Goal: Task Accomplishment & Management: Manage account settings

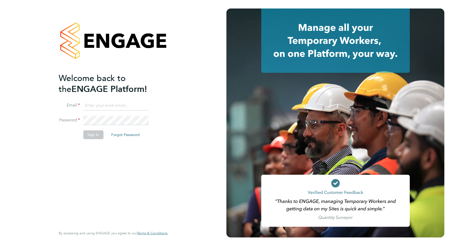
type input "valentina.cerulli@pretiumresourcing.co.uk"
click at [90, 137] on button "Sign In" at bounding box center [93, 134] width 20 height 9
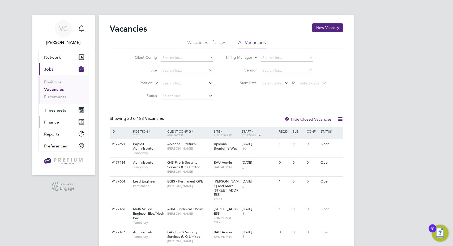
click at [51, 121] on span "Finance" at bounding box center [51, 122] width 15 height 5
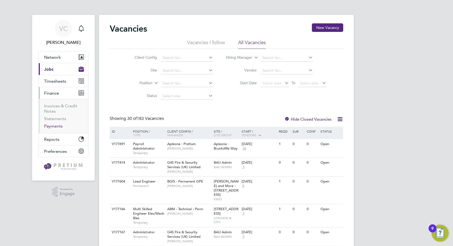
click at [58, 126] on link "Payments" at bounding box center [53, 126] width 19 height 5
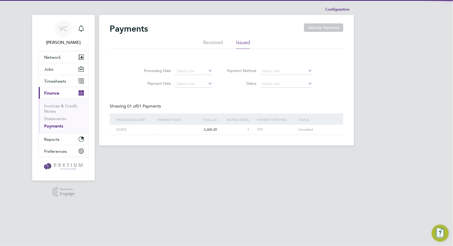
click at [216, 39] on div "Payments Allocate Payments" at bounding box center [227, 31] width 234 height 16
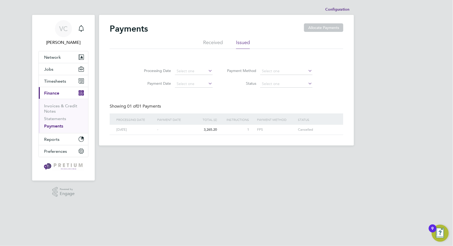
click at [216, 42] on li "Received" at bounding box center [213, 44] width 20 height 10
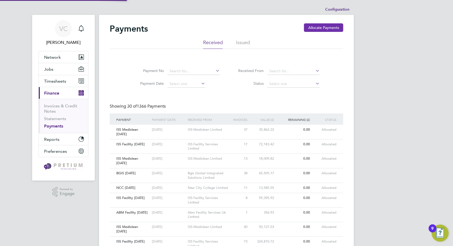
click at [340, 26] on button "Allocate Payments" at bounding box center [323, 27] width 39 height 9
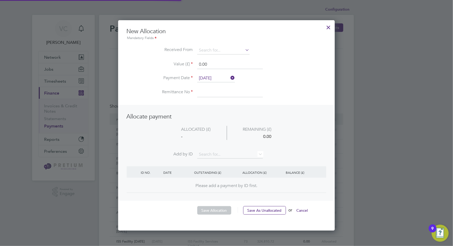
scroll to position [210, 217]
click at [226, 49] on input at bounding box center [223, 50] width 52 height 8
click at [230, 62] on li "Abm Technical Solutions Limited" at bounding box center [226, 64] width 58 height 7
type input "Abm Technical Solutions Limited"
drag, startPoint x: 216, startPoint y: 62, endPoint x: 169, endPoint y: 62, distance: 47.6
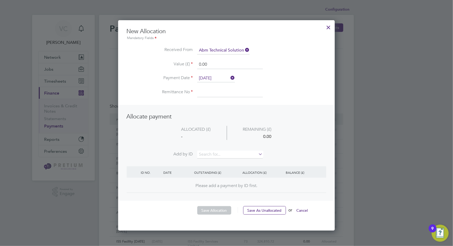
click at [169, 62] on li "Value (£) 0.00" at bounding box center [227, 67] width 200 height 15
paste input "£235,302.24"
click at [201, 62] on input "£235,302.24" at bounding box center [230, 65] width 66 height 10
type input "235.00"
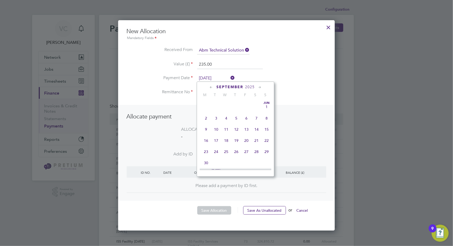
click at [210, 78] on input "[DATE]" at bounding box center [216, 78] width 38 height 8
click at [247, 116] on span "29" at bounding box center [247, 116] width 10 height 10
type input "[DATE]"
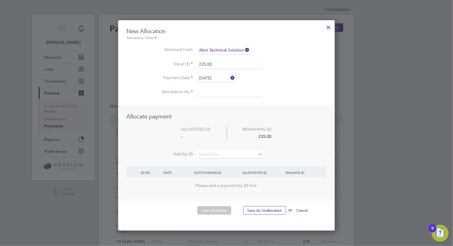
click at [213, 89] on input at bounding box center [230, 93] width 66 height 10
type input "ABM Technical 29.08.25"
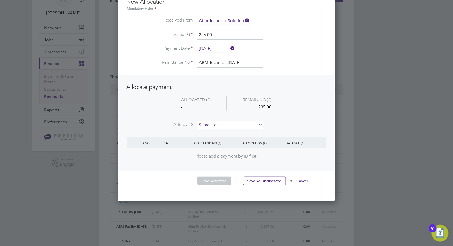
scroll to position [0, 0]
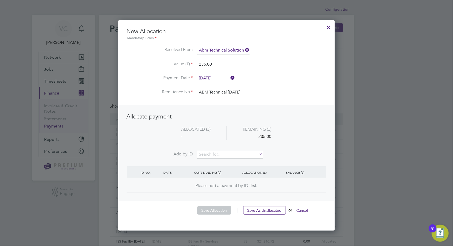
click at [218, 61] on input "235.00" at bounding box center [230, 65] width 66 height 10
type input "235302.24"
click at [322, 123] on ul "Allocate payment ALLOCATED (£) REMAINING (£) - 235302.24 Add by ID" at bounding box center [227, 138] width 200 height 51
click at [237, 153] on input at bounding box center [230, 155] width 66 height 8
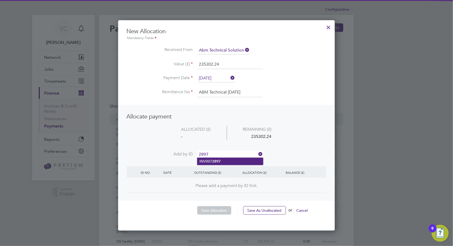
type input "2897"
click at [233, 161] on li "INV007 2897" at bounding box center [230, 161] width 66 height 7
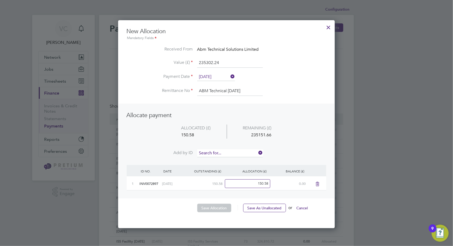
scroll to position [208, 217]
click at [232, 150] on input at bounding box center [230, 153] width 66 height 8
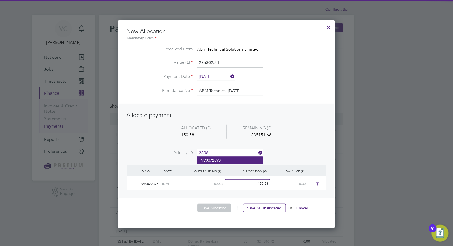
type input "2898"
click at [210, 159] on li "INV007 2898" at bounding box center [230, 160] width 66 height 7
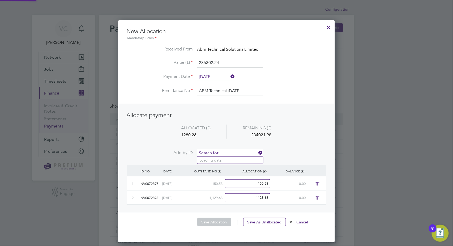
click at [216, 150] on input at bounding box center [230, 153] width 66 height 8
type input "2899"
click at [215, 161] on b "2899" at bounding box center [216, 160] width 9 height 5
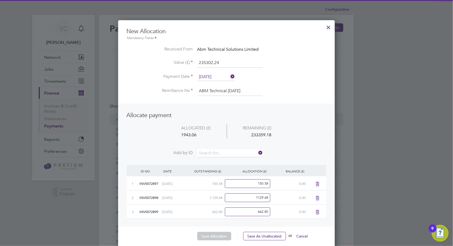
scroll to position [236, 217]
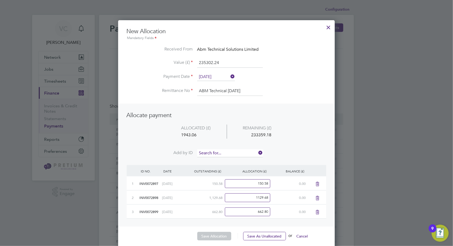
click at [217, 150] on input at bounding box center [230, 153] width 66 height 8
type input "2900"
click at [224, 166] on div "ALLOCATION (£)" at bounding box center [245, 171] width 45 height 12
click at [224, 153] on input at bounding box center [230, 153] width 66 height 8
type input "2900"
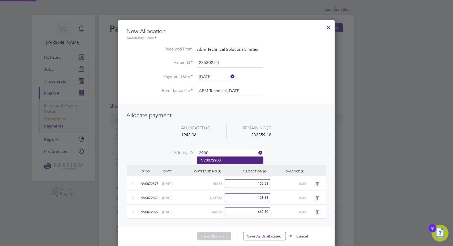
click at [234, 162] on li "INV007 2900" at bounding box center [230, 160] width 66 height 7
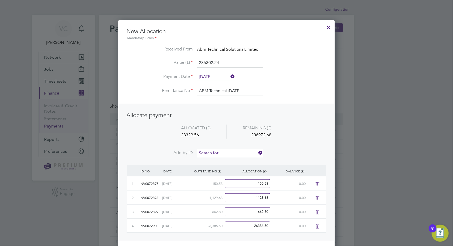
scroll to position [250, 217]
click at [224, 152] on input at bounding box center [230, 153] width 66 height 8
type input "2901"
click at [217, 163] on li "INV007 2901" at bounding box center [230, 160] width 66 height 7
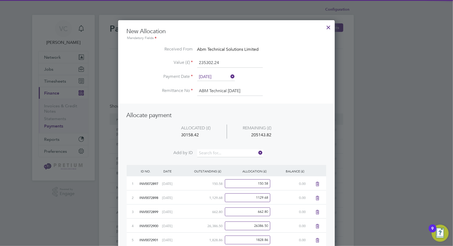
scroll to position [264, 217]
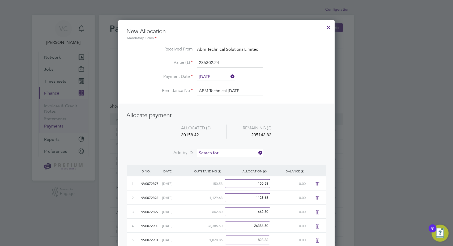
click at [224, 151] on input at bounding box center [230, 153] width 66 height 8
type input "2902"
click at [228, 159] on li "INV007 2902" at bounding box center [230, 160] width 66 height 7
click at [232, 152] on input at bounding box center [230, 153] width 66 height 8
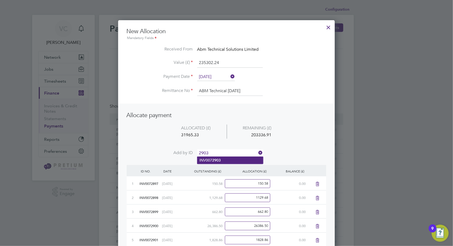
type input "2903"
click at [229, 160] on li "INV007 2903" at bounding box center [230, 160] width 66 height 7
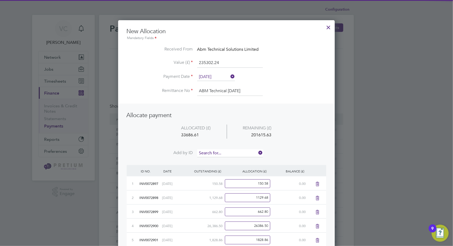
click at [232, 151] on input at bounding box center [230, 153] width 66 height 8
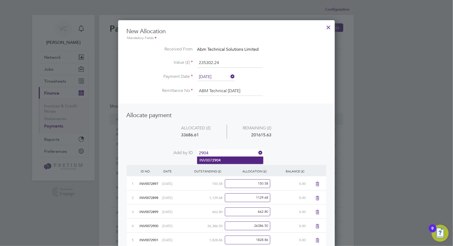
type input "2904"
click at [228, 160] on li "INV007 2904" at bounding box center [230, 160] width 66 height 7
click at [225, 153] on input at bounding box center [230, 153] width 66 height 8
type input "2911"
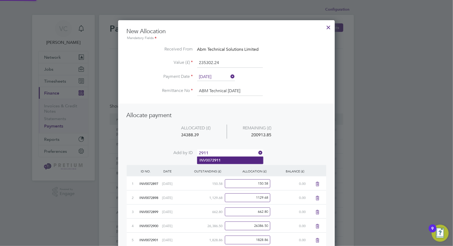
click at [221, 161] on b "2911" at bounding box center [216, 160] width 9 height 5
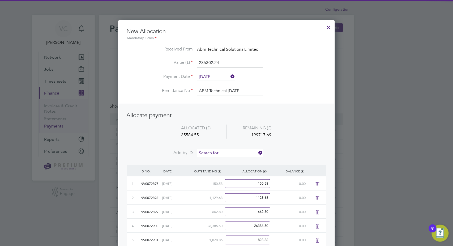
scroll to position [321, 217]
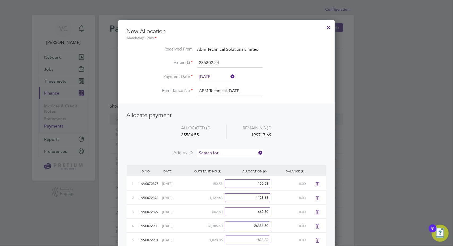
click at [224, 153] on input at bounding box center [230, 153] width 66 height 8
type input "2912"
click at [219, 161] on b "2912" at bounding box center [216, 160] width 9 height 5
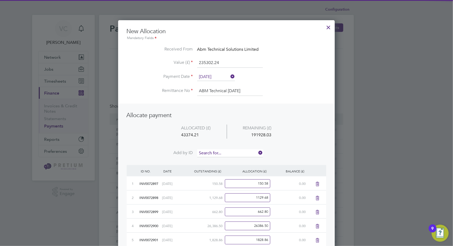
scroll to position [335, 217]
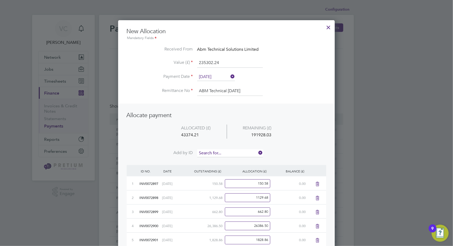
click at [225, 153] on input at bounding box center [230, 153] width 66 height 8
type input "2913"
click at [230, 162] on li "INV007 2913" at bounding box center [230, 160] width 66 height 7
click at [235, 151] on input at bounding box center [230, 153] width 66 height 8
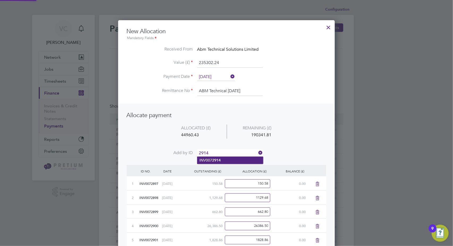
type input "2914"
click at [224, 160] on li "INV007 2914" at bounding box center [230, 160] width 66 height 7
click at [229, 154] on input at bounding box center [230, 153] width 66 height 8
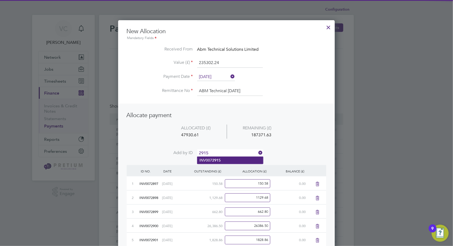
type input "2915"
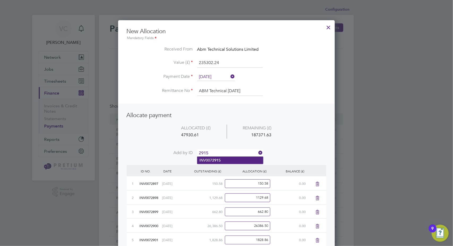
click at [235, 161] on li "INV007 2915" at bounding box center [230, 160] width 66 height 7
click at [235, 150] on input at bounding box center [230, 153] width 66 height 8
type input "2916"
click at [229, 160] on li "INV007 2916" at bounding box center [230, 160] width 66 height 7
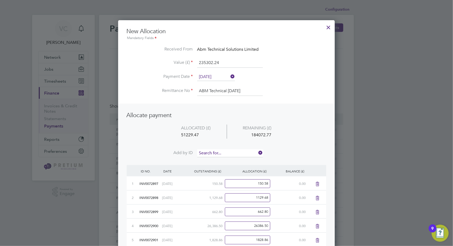
scroll to position [392, 217]
click at [228, 154] on input at bounding box center [230, 153] width 66 height 8
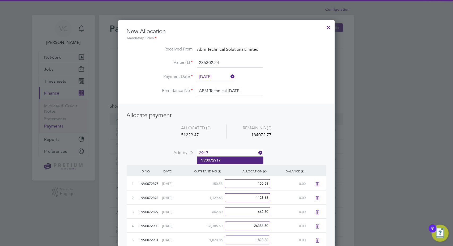
type input "2917"
click at [224, 163] on li "INV007 2917" at bounding box center [230, 160] width 66 height 7
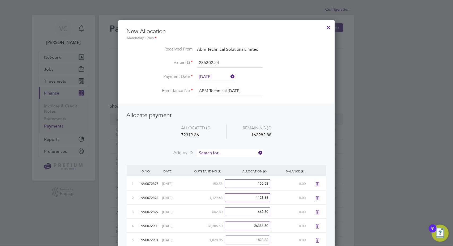
click at [226, 152] on input at bounding box center [230, 153] width 66 height 8
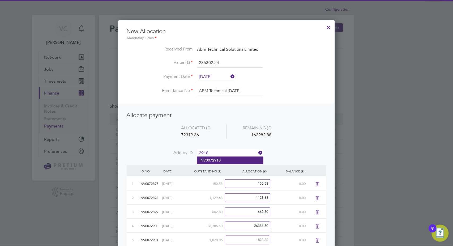
type input "2918"
click at [225, 160] on li "INV007 2918" at bounding box center [230, 160] width 66 height 7
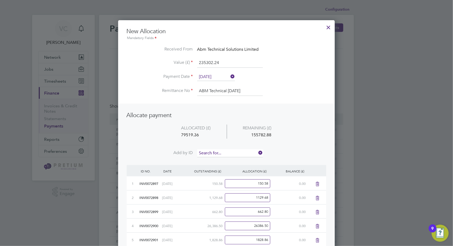
click at [230, 151] on input at bounding box center [230, 153] width 66 height 8
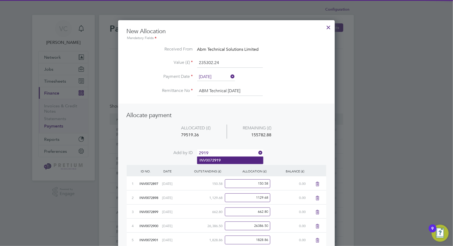
type input "2919"
click at [222, 158] on li "INV007 2919" at bounding box center [230, 160] width 66 height 7
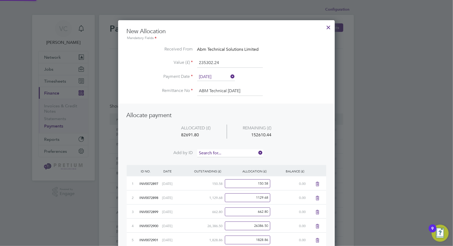
click at [228, 153] on input at bounding box center [230, 153] width 66 height 8
type input "2920"
click at [224, 160] on li "INV007 2920" at bounding box center [230, 160] width 66 height 7
click at [229, 151] on input at bounding box center [230, 153] width 66 height 8
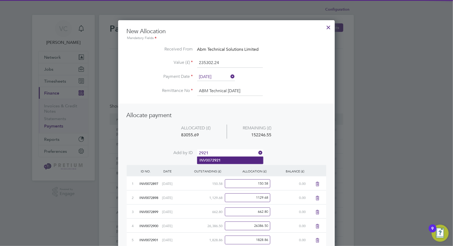
type input "2921"
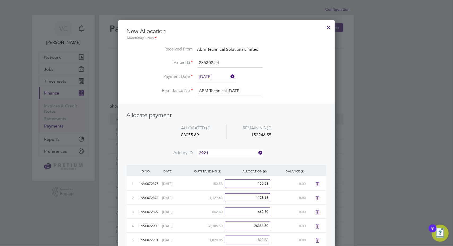
click at [228, 160] on li "INV007 2921" at bounding box center [230, 160] width 66 height 7
click at [230, 150] on input at bounding box center [230, 153] width 66 height 8
type input "2922"
click at [223, 158] on li "INV007 2922" at bounding box center [230, 160] width 66 height 7
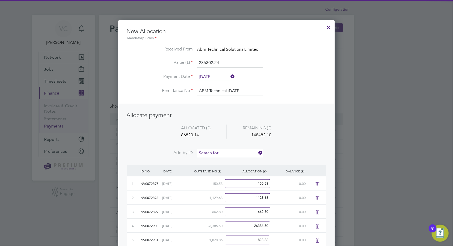
click at [229, 150] on input at bounding box center [230, 153] width 66 height 8
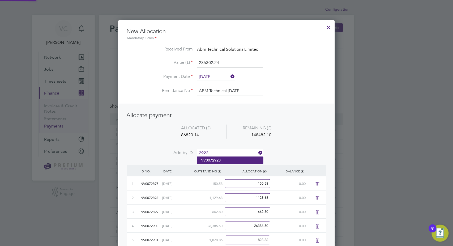
type input "2923"
click at [225, 160] on li "INV007 2923" at bounding box center [230, 160] width 66 height 7
click at [225, 152] on input at bounding box center [230, 153] width 66 height 8
type input "2924"
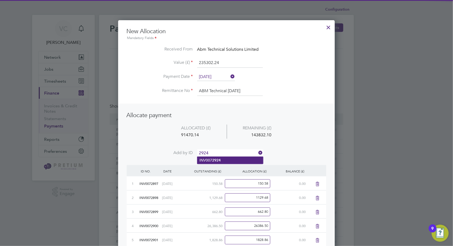
click at [227, 161] on li "INV007 2924" at bounding box center [230, 160] width 66 height 7
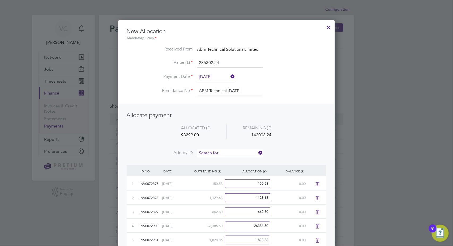
click at [229, 151] on input at bounding box center [230, 153] width 66 height 8
type input "2925"
click at [229, 160] on li "INV007 2925" at bounding box center [230, 160] width 66 height 7
click at [224, 152] on input at bounding box center [230, 153] width 66 height 8
type input "2926"
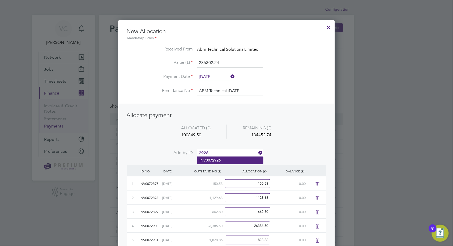
click at [221, 160] on b "2926" at bounding box center [216, 160] width 9 height 5
click at [225, 150] on input at bounding box center [230, 153] width 66 height 8
type input "2927"
click at [222, 159] on li "INV007 2927" at bounding box center [230, 160] width 66 height 7
click at [227, 153] on input at bounding box center [230, 153] width 66 height 8
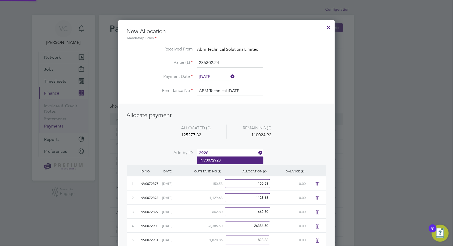
type input "2928"
click at [225, 161] on li "INV007 2928" at bounding box center [230, 160] width 66 height 7
click at [229, 153] on input at bounding box center [230, 153] width 66 height 8
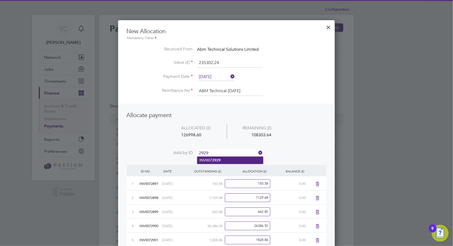
type input "2929"
click at [225, 163] on li "INV007 2929" at bounding box center [230, 160] width 66 height 7
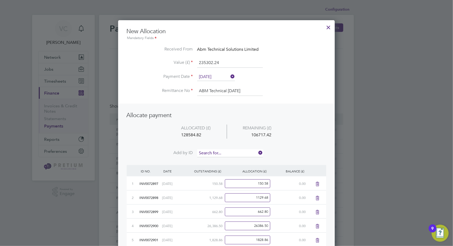
click at [228, 152] on input at bounding box center [230, 153] width 66 height 8
type input "2930"
click at [226, 160] on li "INV007 2930" at bounding box center [230, 160] width 66 height 7
click at [229, 152] on input at bounding box center [230, 153] width 66 height 8
type input "2931"
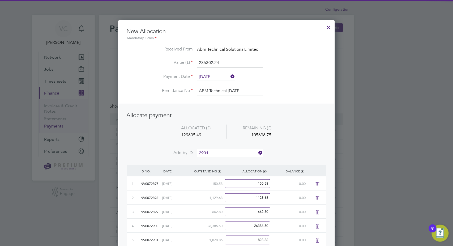
click at [223, 163] on li "INV007 2931" at bounding box center [230, 160] width 66 height 7
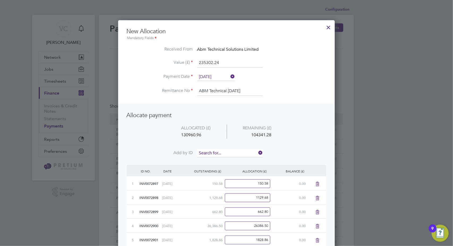
click at [226, 153] on input at bounding box center [230, 153] width 66 height 8
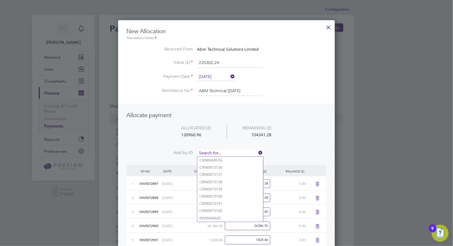
type input "3"
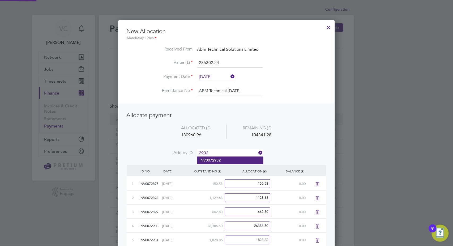
type input "2932"
click at [232, 160] on li "INV007 2932" at bounding box center [230, 160] width 66 height 7
click at [234, 153] on input at bounding box center [230, 153] width 66 height 8
type input "2933"
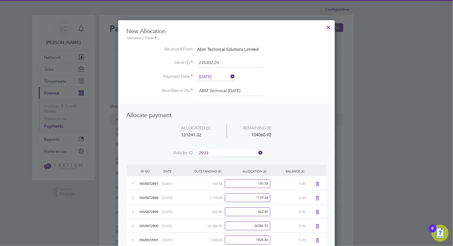
click at [236, 161] on li "INV007 2933" at bounding box center [230, 160] width 66 height 7
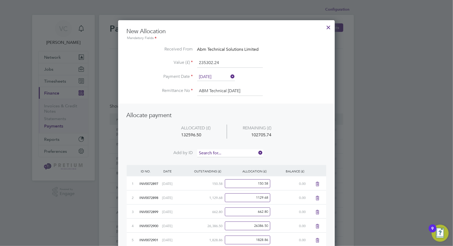
click at [240, 153] on input at bounding box center [230, 153] width 66 height 8
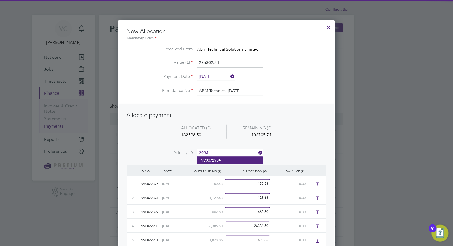
type input "2934"
click at [236, 162] on li "INV007 2934" at bounding box center [230, 160] width 66 height 7
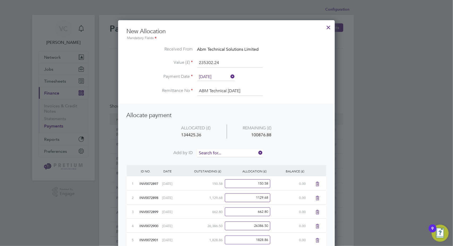
click at [235, 153] on input at bounding box center [230, 153] width 66 height 8
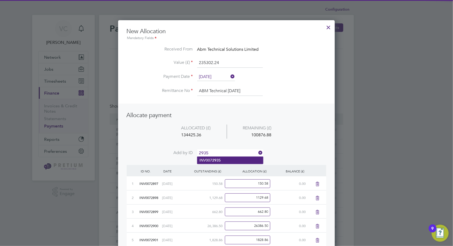
type input "2935"
click at [227, 162] on li "INV007 2935" at bounding box center [230, 160] width 66 height 7
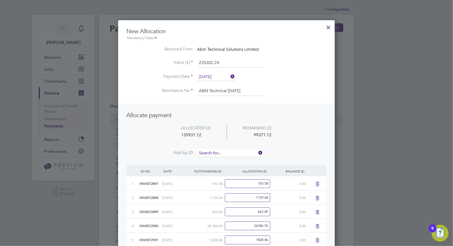
click at [230, 153] on input at bounding box center [230, 153] width 66 height 8
type input "2936"
click at [219, 162] on b "2936" at bounding box center [216, 160] width 9 height 5
click at [223, 150] on input at bounding box center [230, 153] width 66 height 8
type input "2937"
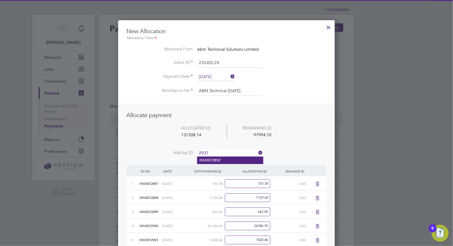
click at [221, 161] on li "INV007 2937" at bounding box center [230, 160] width 66 height 7
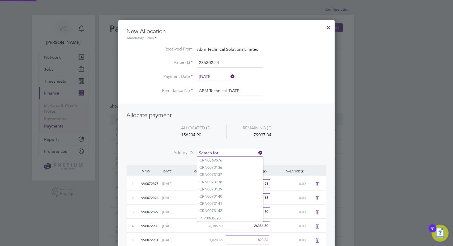
click at [227, 152] on input at bounding box center [230, 153] width 66 height 8
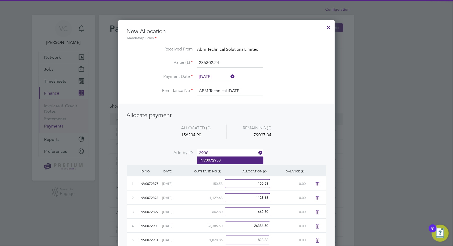
type input "2938"
click at [221, 158] on li "INV007 2938" at bounding box center [230, 160] width 66 height 7
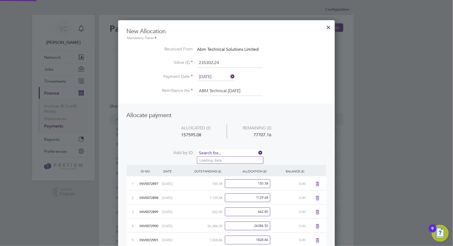
click at [227, 153] on input at bounding box center [230, 153] width 66 height 8
type input "2939"
click at [217, 158] on li "INV007 2939" at bounding box center [230, 160] width 66 height 7
click at [224, 151] on input at bounding box center [230, 153] width 66 height 8
type input "2940"
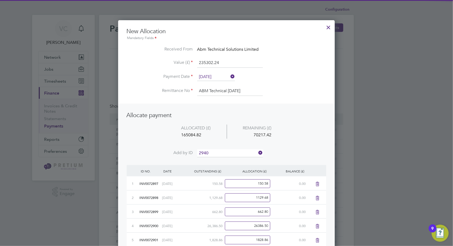
click at [214, 159] on b "2940" at bounding box center [216, 160] width 9 height 5
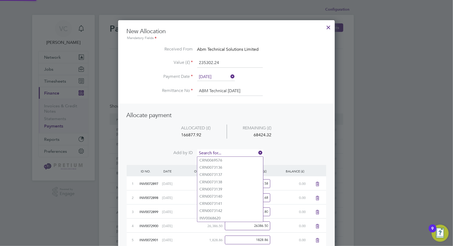
click at [223, 150] on input at bounding box center [230, 153] width 66 height 8
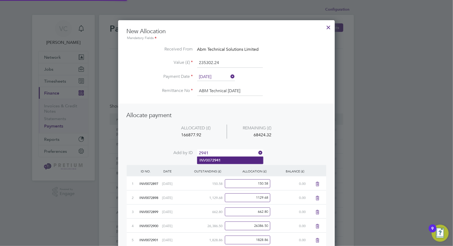
type input "2941"
click at [217, 160] on b "2941" at bounding box center [216, 160] width 9 height 5
click at [223, 151] on input at bounding box center [230, 153] width 66 height 8
type input "2942"
click at [219, 161] on b "2942" at bounding box center [216, 160] width 9 height 5
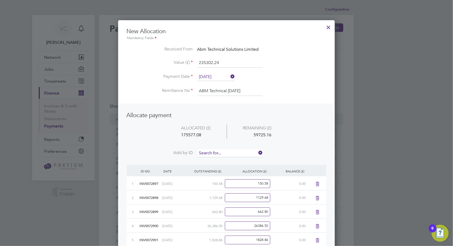
click at [222, 153] on input at bounding box center [230, 153] width 66 height 8
type input "2943"
click at [220, 160] on b "2943" at bounding box center [216, 160] width 9 height 5
click at [225, 151] on input at bounding box center [230, 153] width 66 height 8
type input "2944"
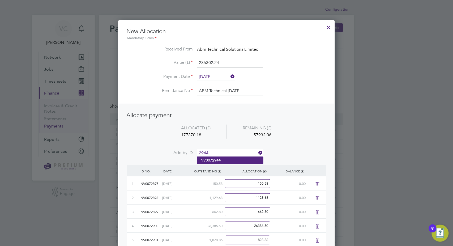
click at [236, 163] on li "INV007 2944" at bounding box center [230, 160] width 66 height 7
click at [236, 153] on input at bounding box center [230, 153] width 66 height 8
type input "2945"
click at [229, 160] on li "INV007 2945" at bounding box center [230, 160] width 66 height 7
click at [232, 154] on input at bounding box center [230, 153] width 66 height 8
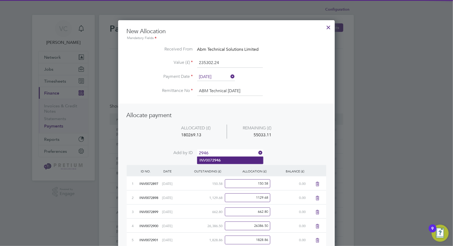
type input "2946"
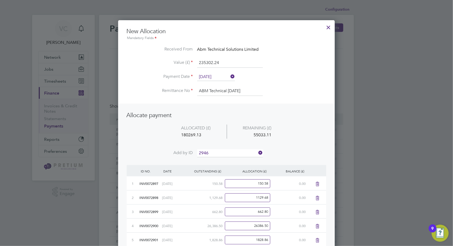
click at [221, 160] on li "INV007 2946" at bounding box center [230, 160] width 66 height 7
click at [221, 152] on input at bounding box center [230, 153] width 66 height 8
type input "2947"
click at [212, 162] on li "INV007 2947" at bounding box center [230, 160] width 66 height 7
click at [216, 153] on input at bounding box center [230, 153] width 66 height 8
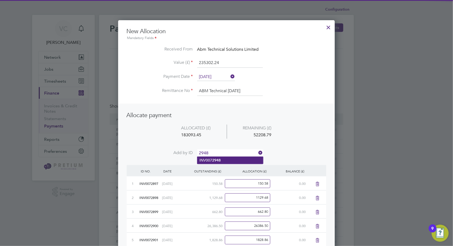
type input "2948"
click at [221, 158] on li "INV007 2948" at bounding box center [230, 160] width 66 height 7
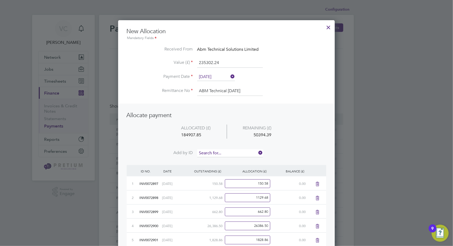
click at [224, 149] on input at bounding box center [230, 153] width 66 height 8
type input "2949"
click at [222, 159] on li "INV007 2949" at bounding box center [230, 160] width 66 height 7
click at [225, 154] on input at bounding box center [230, 153] width 66 height 8
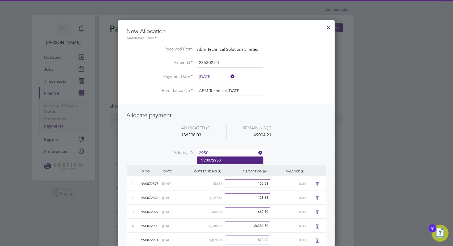
type input "2950"
click at [225, 160] on li "INV007 2950" at bounding box center [230, 160] width 66 height 7
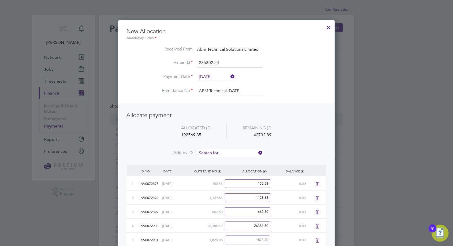
click at [231, 151] on input at bounding box center [230, 153] width 66 height 8
type input "2951"
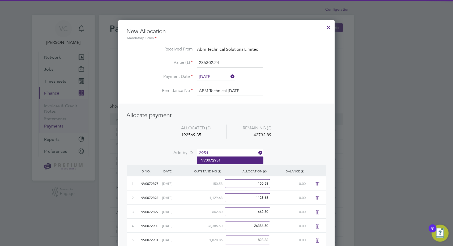
click at [230, 157] on li "INV007 2951" at bounding box center [230, 160] width 66 height 7
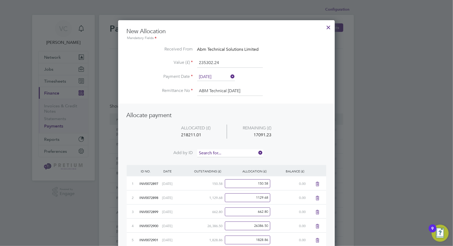
click at [233, 152] on input at bounding box center [230, 153] width 66 height 8
type input "2952"
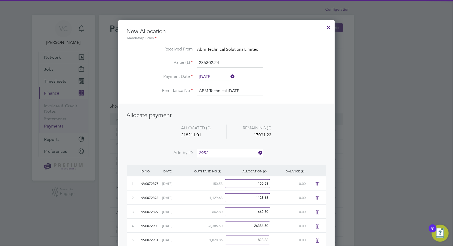
click at [238, 160] on li "INV007 2952" at bounding box center [230, 160] width 66 height 7
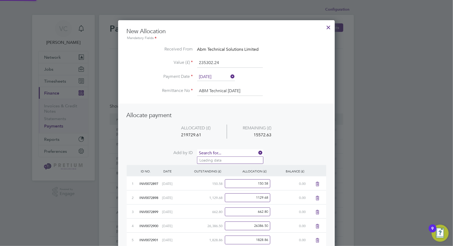
click at [239, 151] on input at bounding box center [230, 153] width 66 height 8
type input "2953"
click at [235, 161] on li "INV007 2953" at bounding box center [230, 160] width 66 height 7
click at [235, 154] on input at bounding box center [230, 153] width 66 height 8
type input "2954"
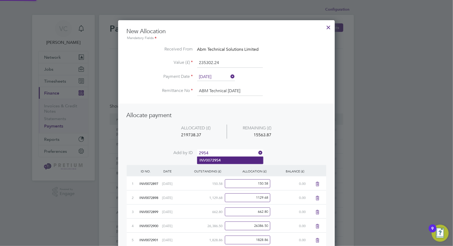
click at [238, 160] on li "INV007 2954" at bounding box center [230, 160] width 66 height 7
click at [235, 150] on input at bounding box center [230, 153] width 66 height 8
type input "2955"
click at [225, 163] on li "INV007 2955" at bounding box center [230, 160] width 66 height 7
click at [227, 151] on input at bounding box center [230, 153] width 66 height 8
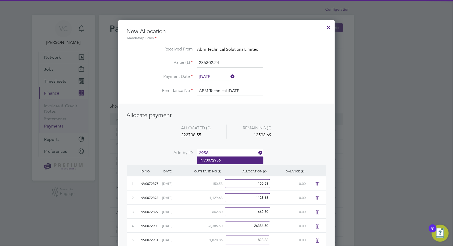
type input "2956"
click at [218, 160] on b "2956" at bounding box center [216, 160] width 9 height 5
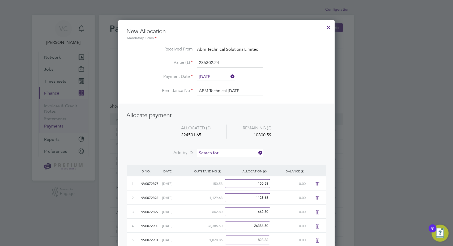
click at [230, 153] on input at bounding box center [230, 153] width 66 height 8
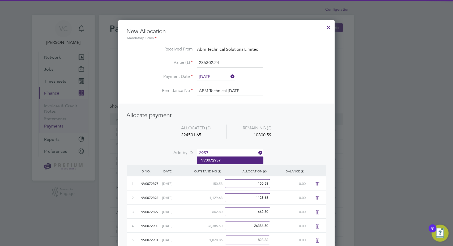
type input "2957"
click at [224, 158] on li "INV007 2957" at bounding box center [230, 160] width 66 height 7
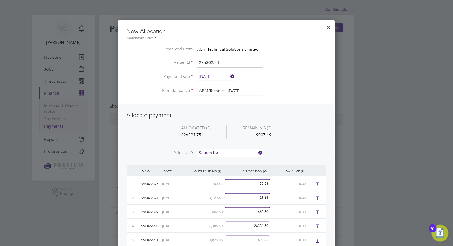
click at [228, 154] on input at bounding box center [230, 153] width 66 height 8
type input "2958"
click at [224, 163] on li "INV007 2958" at bounding box center [230, 160] width 66 height 7
click at [225, 151] on input at bounding box center [230, 153] width 66 height 8
type input "2959"
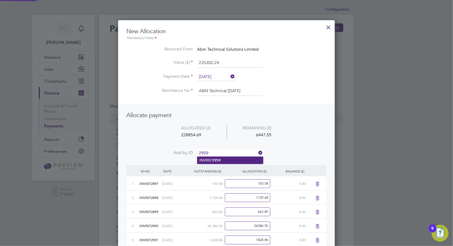
click at [223, 161] on li "INV007 2959" at bounding box center [230, 160] width 66 height 7
click at [227, 151] on input at bounding box center [230, 153] width 66 height 8
type input "2961"
click at [222, 162] on li "INV007 2961" at bounding box center [230, 160] width 66 height 7
click at [229, 154] on input at bounding box center [230, 153] width 66 height 8
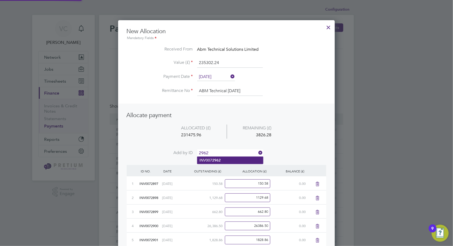
type input "2962"
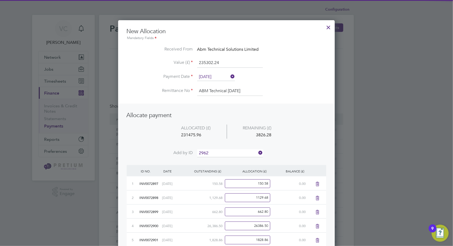
click at [223, 162] on li "INV007 2962" at bounding box center [230, 160] width 66 height 7
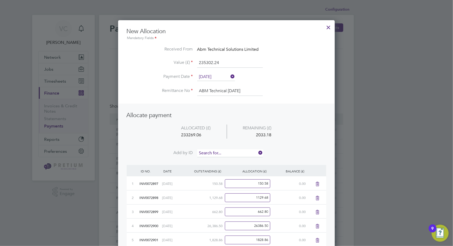
click at [224, 155] on input at bounding box center [230, 153] width 66 height 8
type input "2963"
click at [226, 160] on li "INV007 2963" at bounding box center [230, 160] width 66 height 7
click at [223, 153] on input at bounding box center [230, 153] width 66 height 8
click at [234, 57] on li "Received From Abm Technical Solutions Limited" at bounding box center [227, 52] width 200 height 12
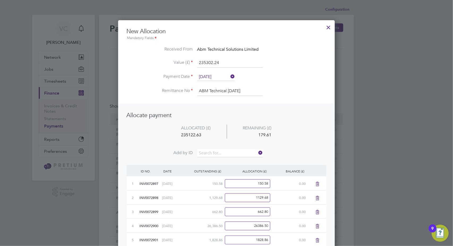
click at [236, 62] on input "235302.24" at bounding box center [230, 63] width 66 height 10
drag, startPoint x: 203, startPoint y: 62, endPoint x: 252, endPoint y: 62, distance: 49.7
click at [252, 62] on input "235302.24" at bounding box center [230, 63] width 66 height 10
type input "270000.00"
click at [315, 129] on li "ALLOCATED (£) REMAINING (£) 235122.63 34877.37" at bounding box center [227, 137] width 200 height 25
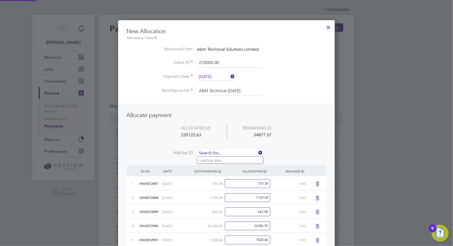
click at [219, 152] on input at bounding box center [230, 153] width 66 height 8
type input "2960"
click at [221, 160] on li "INV007 2960" at bounding box center [230, 160] width 66 height 7
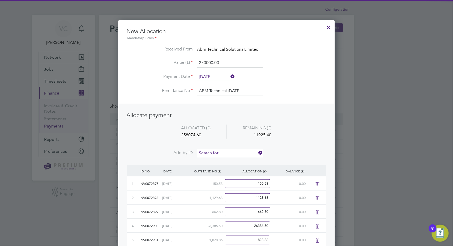
scroll to position [1057, 217]
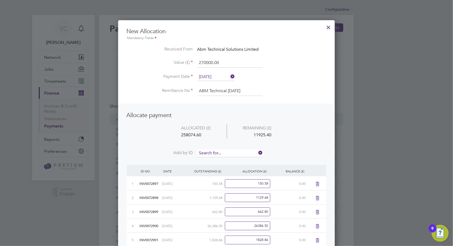
click at [228, 152] on input at bounding box center [230, 153] width 66 height 8
type input "2964"
click at [225, 160] on li "INV007 2964" at bounding box center [230, 160] width 66 height 7
click at [231, 153] on input at bounding box center [230, 153] width 66 height 8
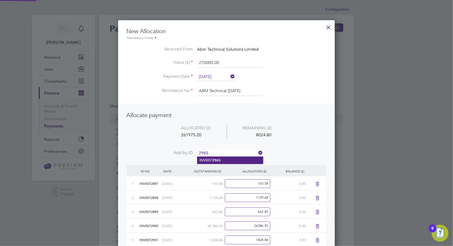
type input "2965"
click at [222, 159] on li "INV007 2965" at bounding box center [230, 160] width 66 height 7
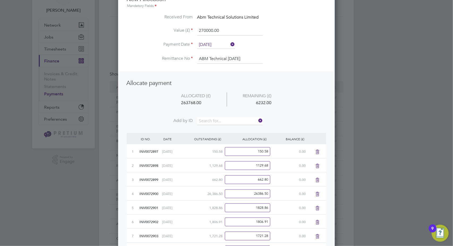
scroll to position [0, 0]
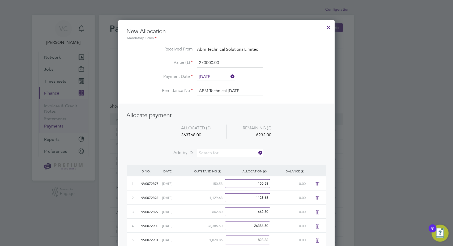
drag, startPoint x: 229, startPoint y: 62, endPoint x: 161, endPoint y: 60, distance: 68.3
click at [161, 60] on li "Value (£) 270000.00" at bounding box center [227, 65] width 200 height 15
drag, startPoint x: 226, startPoint y: 64, endPoint x: 174, endPoint y: 56, distance: 52.6
click at [174, 56] on ul "New Allocation Mandatory Fields Received From Abm Technical Solutions Limited V…" at bounding box center [227, 65] width 200 height 74
type input "262333.52"
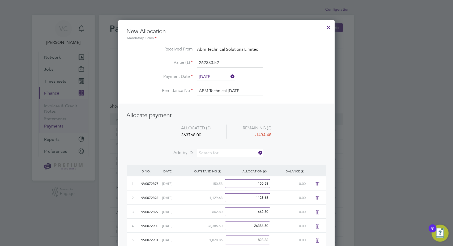
click at [305, 139] on li "ALLOCATED (£) REMAINING (£) 263768.00 -1434.48" at bounding box center [227, 137] width 200 height 25
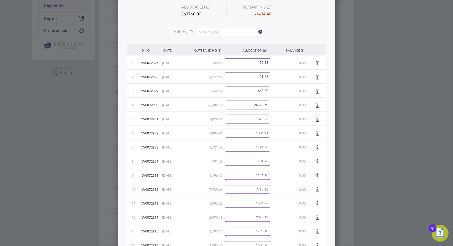
scroll to position [32, 0]
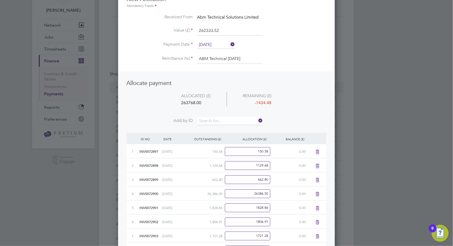
click at [303, 104] on li "ALLOCATED (£) REMAINING (£) 263768.00 -1434.48" at bounding box center [227, 104] width 200 height 25
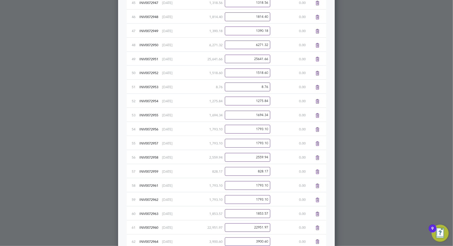
scroll to position [859, 0]
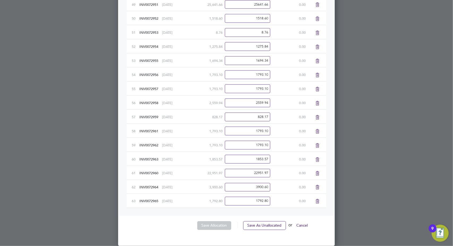
click at [268, 230] on li "Save Allocation Save As Unallocated or Cancel" at bounding box center [227, 228] width 200 height 14
click at [271, 225] on button "Save As Unallocated" at bounding box center [264, 225] width 43 height 9
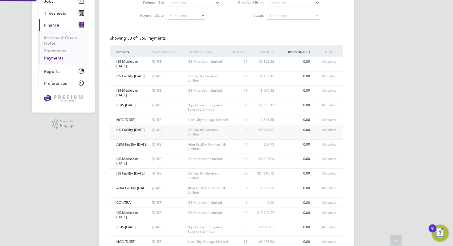
scroll to position [0, 0]
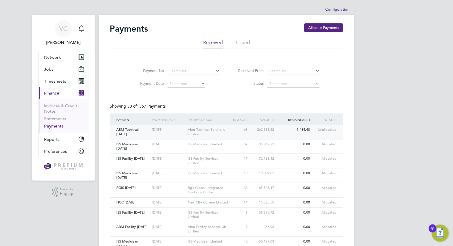
click at [184, 131] on div "[DATE]" at bounding box center [169, 130] width 36 height 10
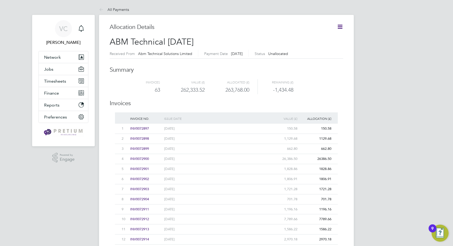
click at [342, 25] on icon at bounding box center [340, 26] width 7 height 7
click at [308, 37] on li "Edit allocation" at bounding box center [314, 39] width 58 height 7
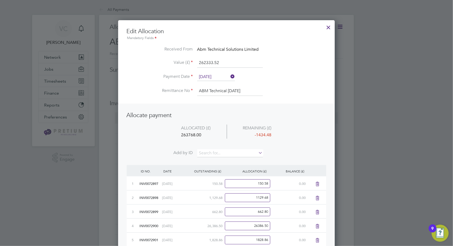
drag, startPoint x: 253, startPoint y: 183, endPoint x: 318, endPoint y: 184, distance: 65.6
click at [318, 184] on div "1 INV0072897 01 Aug 2025 150.58 150.58 0.00" at bounding box center [227, 183] width 200 height 14
drag, startPoint x: 264, startPoint y: 183, endPoint x: 311, endPoint y: 180, distance: 47.9
click at [311, 180] on div "1 INV0072897 01 Aug 2025 150.58 0 150.58" at bounding box center [227, 183] width 200 height 14
type input "150.58"
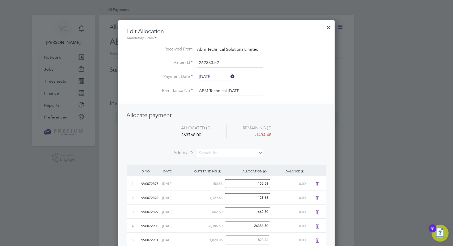
drag, startPoint x: 222, startPoint y: 64, endPoint x: 182, endPoint y: 64, distance: 40.1
click at [182, 64] on li "Value (£) 262333.52" at bounding box center [227, 65] width 200 height 15
paste input "89364.8"
type input "289364.80"
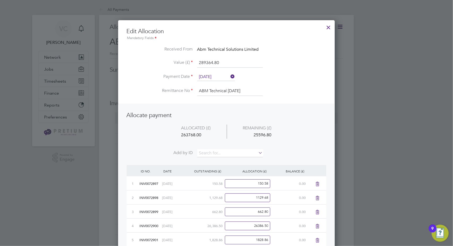
click at [309, 123] on ul "Allocate payment ALLOCATED (£) REMAINING (£) 263768.00 25596.80 Add by ID" at bounding box center [227, 137] width 200 height 51
drag, startPoint x: 227, startPoint y: 61, endPoint x: 169, endPoint y: 61, distance: 57.7
click at [169, 61] on li "Value (£) 289364.80" at bounding box center [227, 65] width 200 height 15
click at [309, 128] on li "ALLOCATED (£) REMAINING (£) 263768.00 25596.80" at bounding box center [227, 137] width 200 height 25
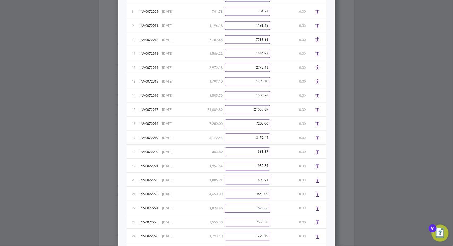
scroll to position [295, 0]
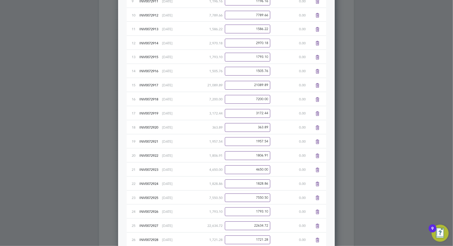
click at [250, 228] on input "22634.72" at bounding box center [247, 226] width 45 height 9
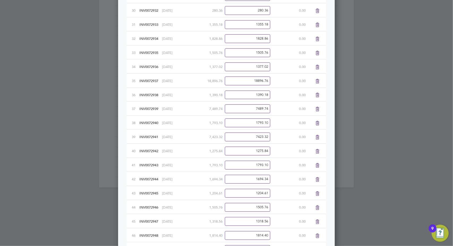
scroll to position [590, 0]
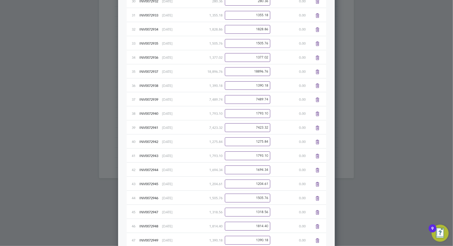
drag, startPoint x: 255, startPoint y: 117, endPoint x: 300, endPoint y: 116, distance: 45.7
click at [300, 116] on div "38 INV0072940 01 Aug 2025 1,793.10 1793.10 0.00" at bounding box center [227, 113] width 200 height 14
type input "358.62"
click at [387, 109] on div at bounding box center [226, 123] width 453 height 246
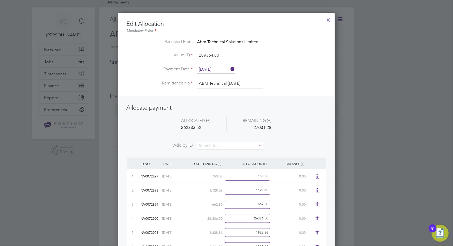
scroll to position [0, 0]
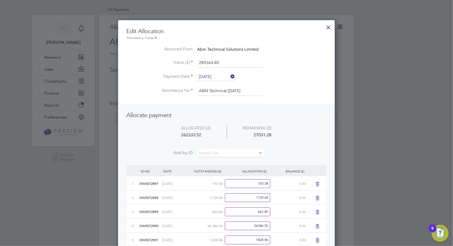
drag, startPoint x: 223, startPoint y: 62, endPoint x: 134, endPoint y: 55, distance: 89.3
click at [134, 55] on ul "Edit Allocation Mandatory Fields Received From Abm Technical Solutions Limited …" at bounding box center [227, 65] width 200 height 74
drag, startPoint x: 206, startPoint y: 135, endPoint x: 168, endPoint y: 136, distance: 38.8
click at [168, 136] on div "262333.52" at bounding box center [196, 135] width 61 height 7
copy div "262333.52"
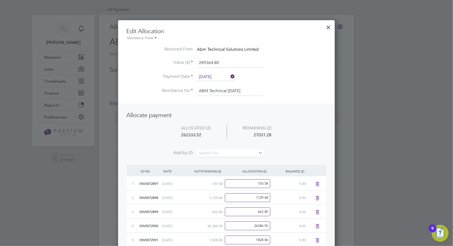
drag, startPoint x: 233, startPoint y: 62, endPoint x: 164, endPoint y: 59, distance: 68.9
click at [164, 59] on li "Value (£) 289364.80" at bounding box center [227, 65] width 200 height 15
paste input "62333.52"
type input "262333.52"
click at [319, 139] on li "ALLOCATED (£) REMAINING (£) 262333.52 0.00" at bounding box center [227, 137] width 200 height 25
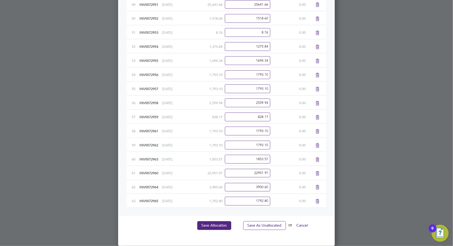
scroll to position [859, 0]
click at [219, 226] on button "Save Allocation" at bounding box center [214, 225] width 34 height 9
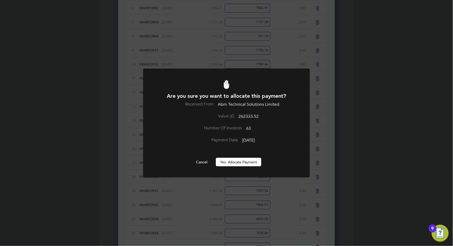
click at [245, 163] on button "Yes, Allocate Payment" at bounding box center [238, 162] width 45 height 9
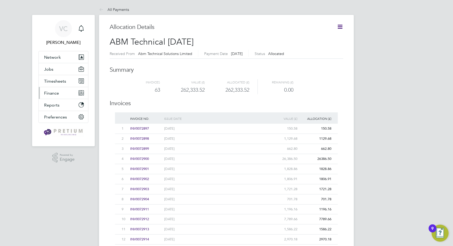
click at [58, 90] on button "Finance" at bounding box center [63, 93] width 49 height 12
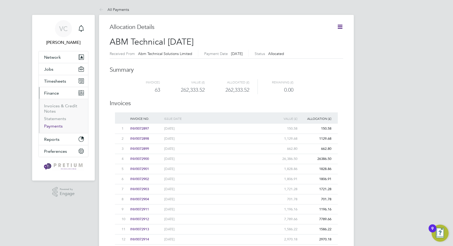
click at [52, 125] on link "Payments" at bounding box center [53, 126] width 19 height 5
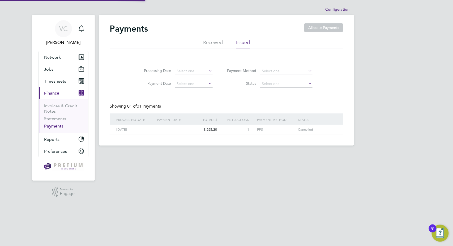
click at [220, 43] on li "Received" at bounding box center [213, 44] width 20 height 10
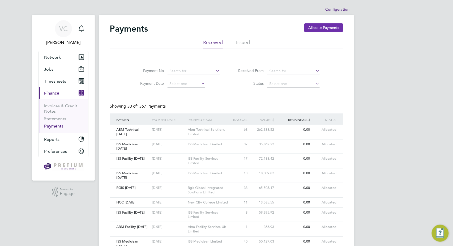
click at [319, 30] on button "Allocate Payments" at bounding box center [323, 27] width 39 height 9
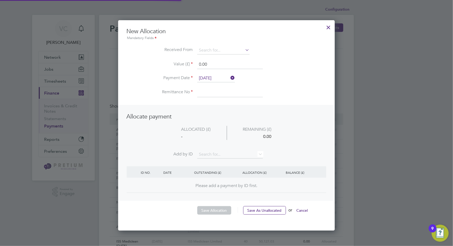
scroll to position [210, 217]
click at [232, 48] on input at bounding box center [223, 50] width 52 height 8
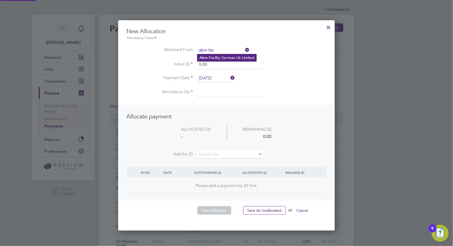
click at [223, 57] on li "Abm Fac ility Services Uk Limited" at bounding box center [226, 57] width 59 height 7
type input "Abm Facility Services Uk Limited"
drag, startPoint x: 213, startPoint y: 67, endPoint x: 171, endPoint y: 62, distance: 42.0
click at [171, 62] on li "Value (£) 0.00" at bounding box center [227, 67] width 200 height 15
type input "101981.48"
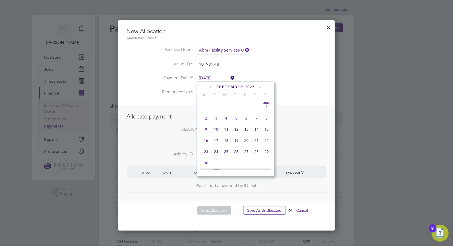
click at [219, 78] on input "02 Sep 2025" at bounding box center [216, 78] width 38 height 8
click at [247, 119] on span "29" at bounding box center [247, 116] width 10 height 10
type input "29 Aug 2025"
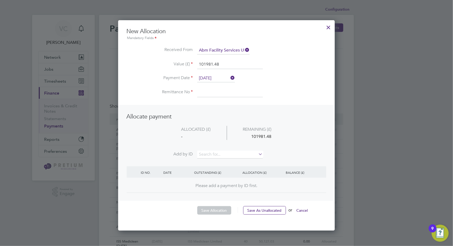
click at [217, 93] on input at bounding box center [230, 93] width 66 height 10
type input "ABM Facility 29.08.25"
click at [223, 155] on input at bounding box center [230, 155] width 66 height 8
click at [229, 162] on li "INV0073033" at bounding box center [230, 161] width 66 height 7
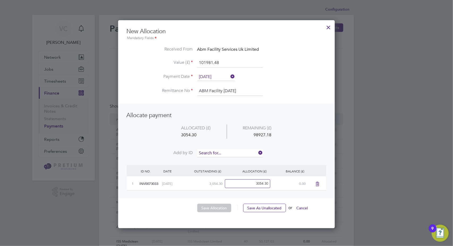
click at [226, 153] on input at bounding box center [230, 153] width 66 height 8
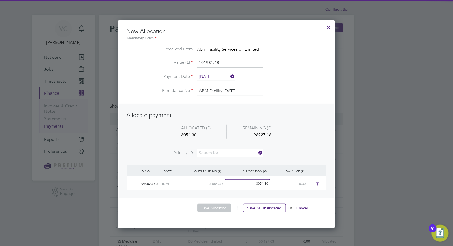
click at [226, 162] on li "INV0073034" at bounding box center [230, 160] width 66 height 7
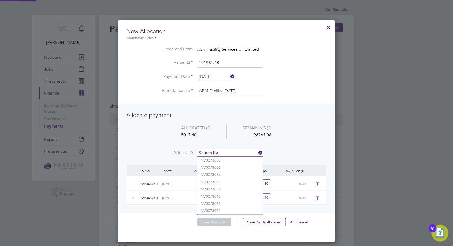
click at [226, 155] on input at bounding box center [230, 153] width 66 height 8
click at [227, 158] on li "INV0073035" at bounding box center [230, 160] width 66 height 7
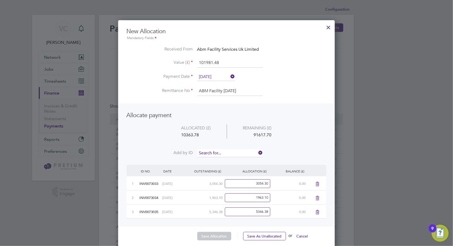
click at [224, 151] on input at bounding box center [230, 153] width 66 height 8
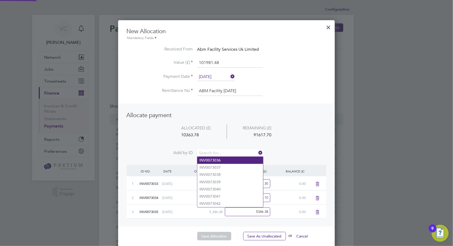
click at [225, 163] on li "INV0073036" at bounding box center [230, 160] width 66 height 7
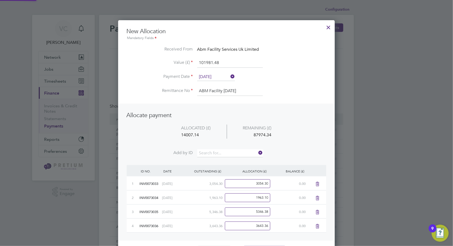
scroll to position [250, 217]
click at [226, 154] on input at bounding box center [230, 153] width 66 height 8
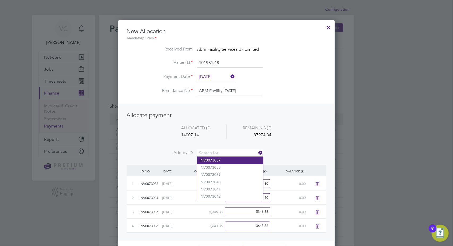
click at [220, 162] on li "INV0073037" at bounding box center [230, 160] width 66 height 7
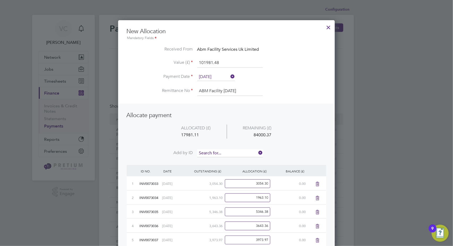
click at [222, 154] on input at bounding box center [230, 153] width 66 height 8
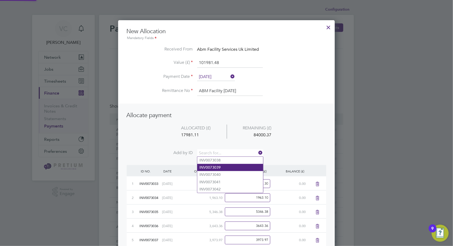
click at [217, 165] on li "INV0073039" at bounding box center [230, 167] width 66 height 7
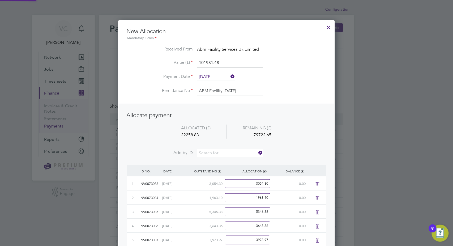
scroll to position [278, 217]
click at [221, 152] on input at bounding box center [230, 153] width 66 height 8
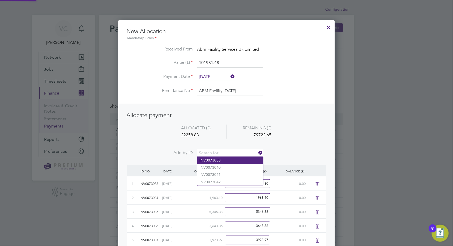
click at [222, 161] on li "INV0073038" at bounding box center [230, 160] width 66 height 7
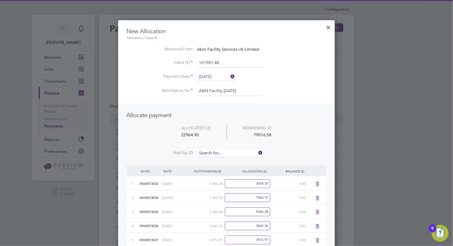
scroll to position [293, 217]
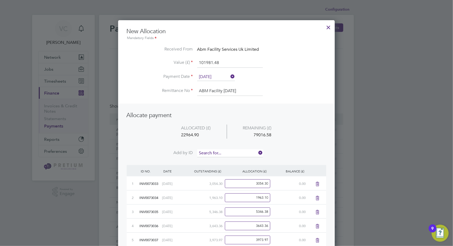
click at [224, 153] on input at bounding box center [230, 153] width 66 height 8
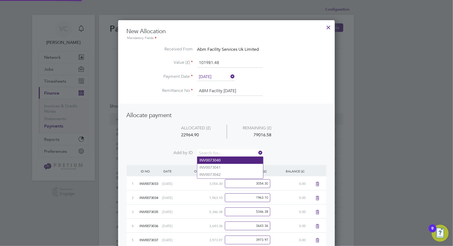
click at [222, 161] on li "INV0073040" at bounding box center [230, 160] width 66 height 7
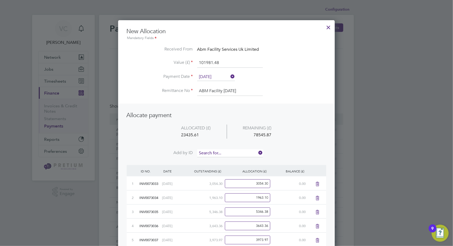
click at [222, 153] on input at bounding box center [230, 153] width 66 height 8
click at [222, 162] on li "INV0073041" at bounding box center [230, 160] width 66 height 7
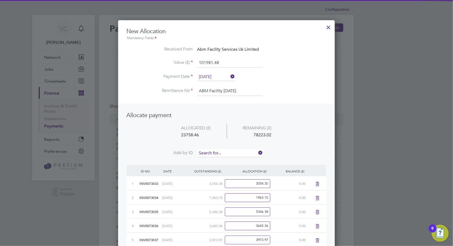
click at [222, 152] on input at bounding box center [230, 153] width 66 height 8
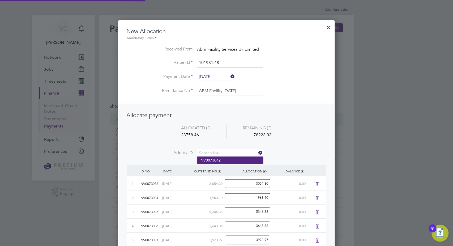
click at [219, 162] on li "INV0073042" at bounding box center [230, 160] width 66 height 7
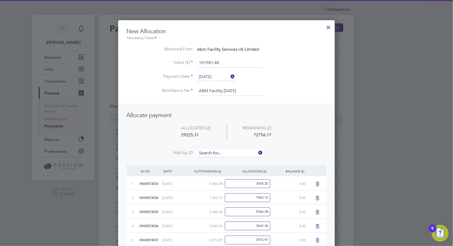
scroll to position [335, 217]
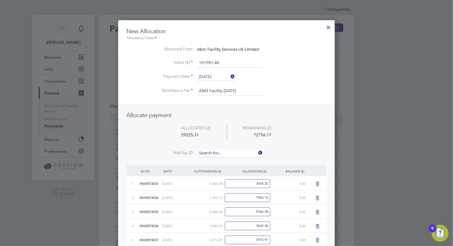
click at [219, 153] on input at bounding box center [230, 153] width 66 height 8
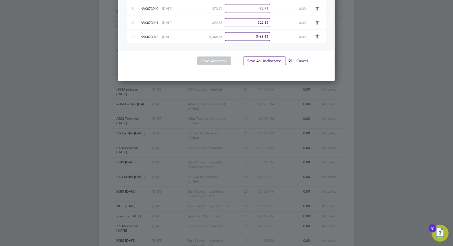
scroll to position [236, 0]
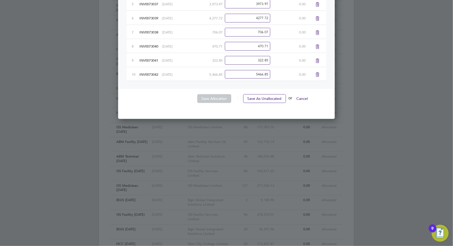
click at [316, 76] on icon at bounding box center [318, 75] width 7 height 4
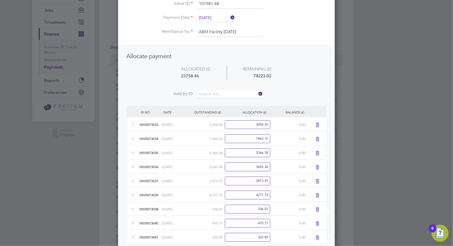
scroll to position [0, 0]
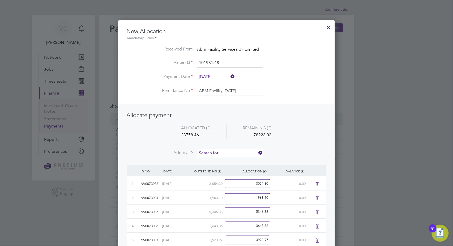
click at [222, 151] on input at bounding box center [230, 153] width 66 height 8
type input "043"
click at [227, 160] on li "INV0073 043" at bounding box center [230, 160] width 66 height 7
click at [227, 149] on input at bounding box center [230, 153] width 66 height 8
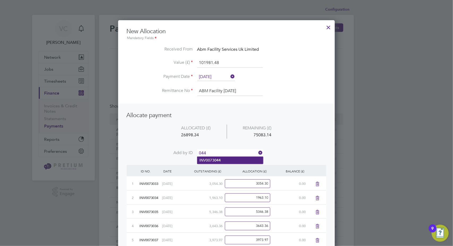
type input "044"
click at [225, 160] on li "INV0073 044" at bounding box center [230, 160] width 66 height 7
click at [227, 152] on input at bounding box center [230, 153] width 66 height 8
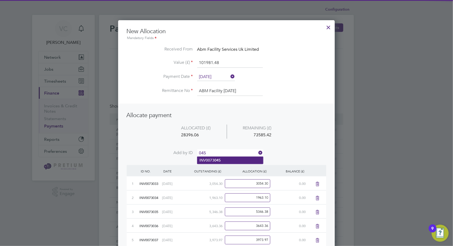
type input "045"
click at [227, 160] on li "INV0073 045" at bounding box center [230, 160] width 66 height 7
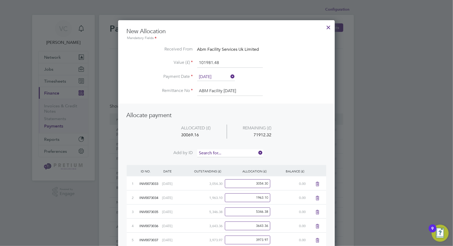
click at [231, 151] on input at bounding box center [230, 153] width 66 height 8
type input "046"
click at [226, 162] on li "INV0073 046" at bounding box center [230, 160] width 66 height 7
click at [231, 154] on input at bounding box center [230, 153] width 66 height 8
type input "047"
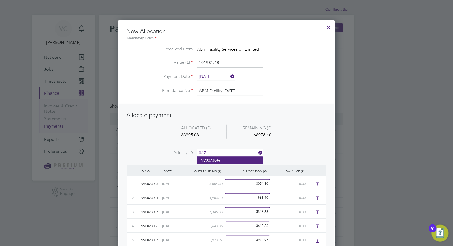
click at [216, 161] on b "047" at bounding box center [217, 160] width 6 height 5
click at [226, 151] on input at bounding box center [230, 153] width 66 height 8
type input "048"
click at [219, 159] on b "048" at bounding box center [217, 160] width 6 height 5
click at [228, 152] on input at bounding box center [230, 153] width 66 height 8
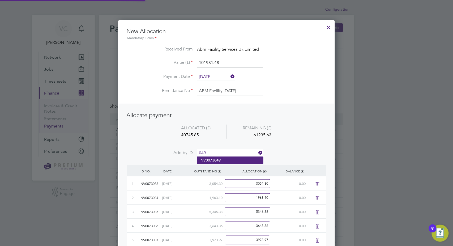
type input "049"
click at [220, 160] on b "049" at bounding box center [217, 160] width 6 height 5
click at [227, 152] on input at bounding box center [230, 153] width 66 height 8
type input "050"
click at [221, 159] on b "050" at bounding box center [217, 160] width 6 height 5
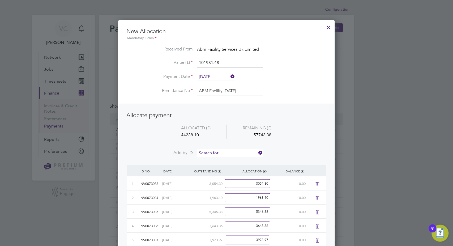
click at [226, 150] on input at bounding box center [230, 153] width 66 height 8
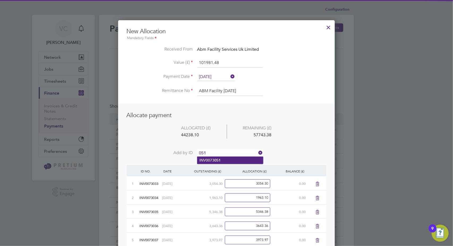
type input "051"
click at [234, 162] on li "INV0073 051" at bounding box center [230, 160] width 66 height 7
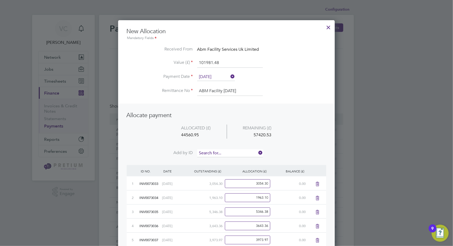
click at [232, 154] on input at bounding box center [230, 153] width 66 height 8
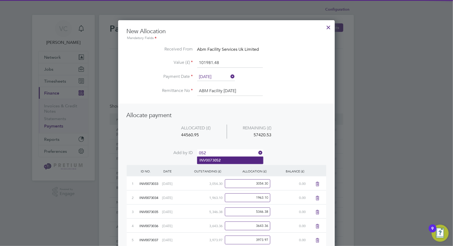
type input "052"
click at [232, 158] on li "INV0073 052" at bounding box center [230, 160] width 66 height 7
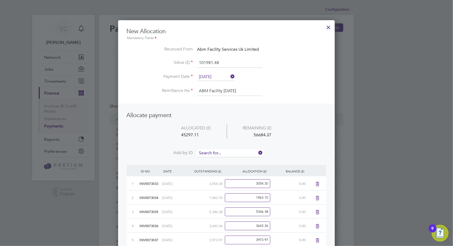
click at [234, 152] on input at bounding box center [230, 153] width 66 height 8
type input "053"
click at [230, 162] on li "INV0073 053" at bounding box center [230, 160] width 66 height 7
click at [233, 152] on input at bounding box center [230, 153] width 66 height 8
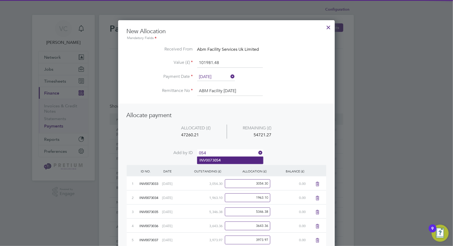
type input "054"
click at [227, 159] on li "INV0073 054" at bounding box center [230, 160] width 66 height 7
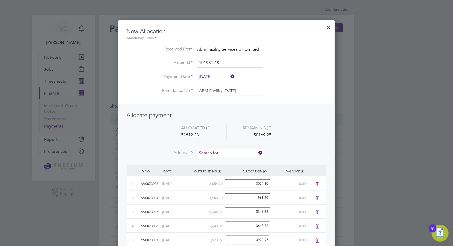
click at [228, 154] on input at bounding box center [230, 153] width 66 height 8
type input "055"
click at [221, 159] on li "INV0073 055" at bounding box center [230, 160] width 66 height 7
click at [224, 151] on input at bounding box center [230, 153] width 66 height 8
type input "056"
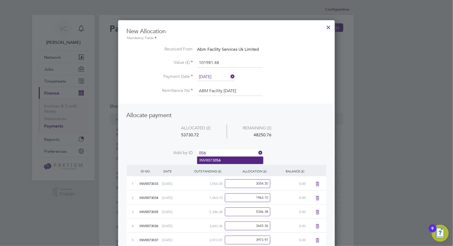
click at [208, 160] on li "INV0073 056" at bounding box center [230, 160] width 66 height 7
click at [219, 150] on input at bounding box center [230, 153] width 66 height 8
type input "057"
click at [217, 160] on b "057" at bounding box center [217, 160] width 6 height 5
click at [222, 152] on input at bounding box center [230, 153] width 66 height 8
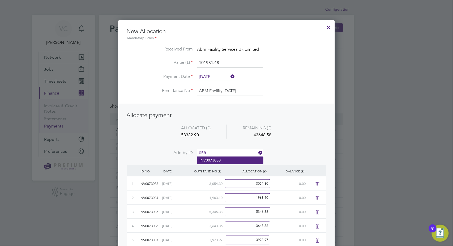
type input "058"
click at [224, 157] on li "INV0073 058" at bounding box center [230, 160] width 66 height 7
click at [227, 152] on input at bounding box center [230, 153] width 66 height 8
type input "059"
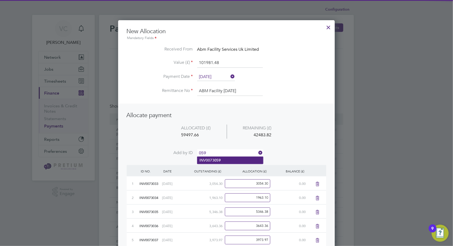
click at [219, 160] on b "059" at bounding box center [217, 160] width 6 height 5
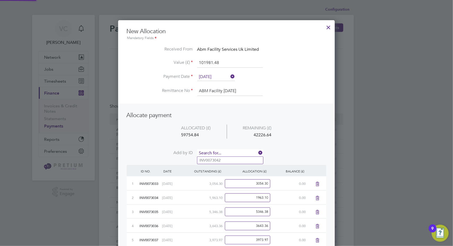
click at [226, 153] on input at bounding box center [230, 153] width 66 height 8
click at [231, 156] on input "060" at bounding box center [230, 153] width 66 height 8
type input "060"
click at [228, 161] on li "INV0073 060" at bounding box center [230, 160] width 66 height 7
click at [225, 149] on input at bounding box center [230, 153] width 66 height 8
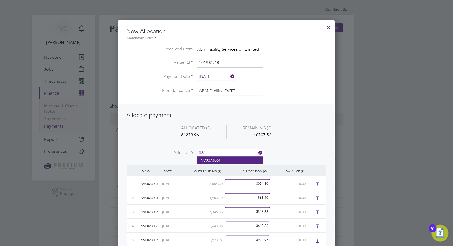
type input "061"
click at [214, 161] on b "061" at bounding box center [217, 160] width 6 height 5
click at [224, 152] on input at bounding box center [230, 153] width 66 height 8
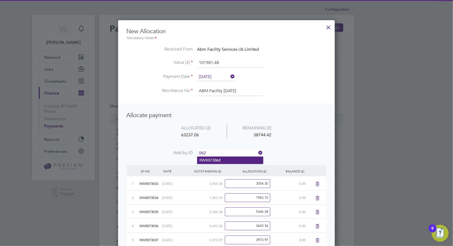
type input "062"
click at [223, 160] on li "INV0073 062" at bounding box center [230, 160] width 66 height 7
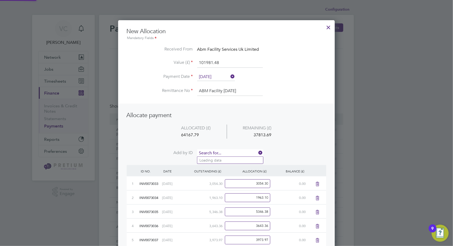
click at [226, 154] on input at bounding box center [230, 153] width 66 height 8
type input "064"
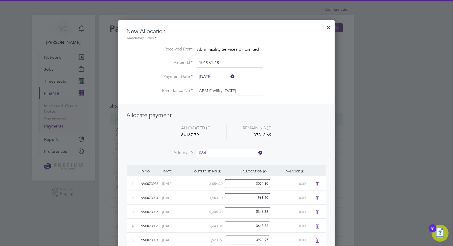
click at [217, 161] on b "064" at bounding box center [217, 160] width 6 height 5
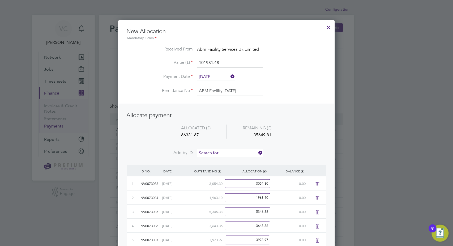
click at [225, 153] on input at bounding box center [230, 153] width 66 height 8
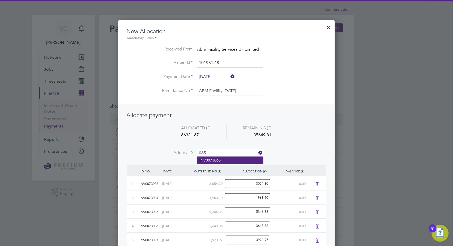
type input "065"
click at [217, 162] on b "065" at bounding box center [217, 160] width 6 height 5
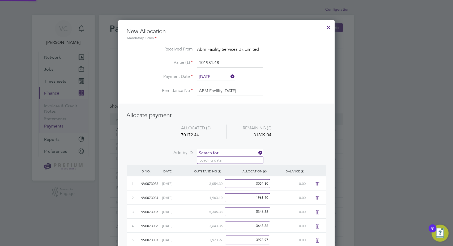
click at [225, 152] on input at bounding box center [230, 153] width 66 height 8
type input "066"
click at [225, 159] on li "INV0073 066" at bounding box center [230, 160] width 66 height 7
click at [232, 152] on input at bounding box center [230, 153] width 66 height 8
type input "067"
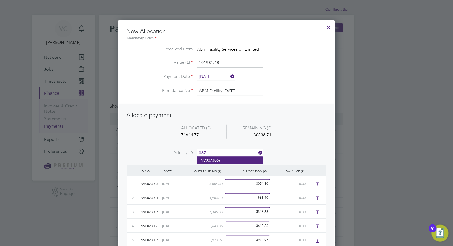
click at [230, 159] on li "INV0073 067" at bounding box center [230, 160] width 66 height 7
click at [235, 150] on input at bounding box center [230, 153] width 66 height 8
type input "068"
click at [222, 160] on li "INV0073 068" at bounding box center [230, 160] width 66 height 7
click at [225, 152] on input at bounding box center [230, 153] width 66 height 8
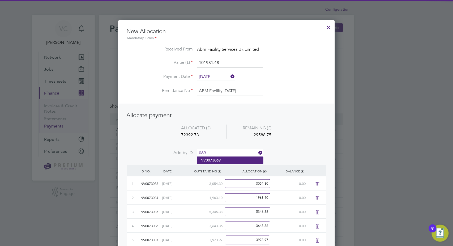
type input "069"
click at [225, 159] on li "INV0073 069" at bounding box center [230, 160] width 66 height 7
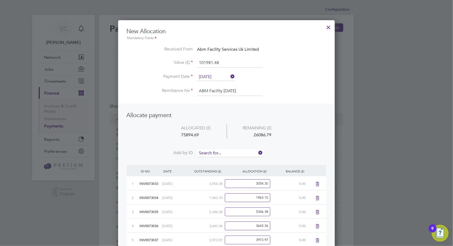
click at [226, 151] on input at bounding box center [230, 153] width 66 height 8
type input "070"
click at [214, 158] on b "070" at bounding box center [217, 160] width 6 height 5
click at [223, 150] on input at bounding box center [230, 153] width 66 height 8
type input "071"
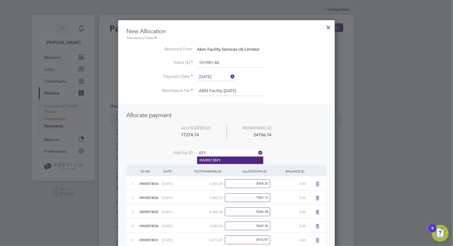
click at [214, 162] on li "INV0073 071" at bounding box center [230, 160] width 66 height 7
click at [218, 150] on input at bounding box center [230, 153] width 66 height 8
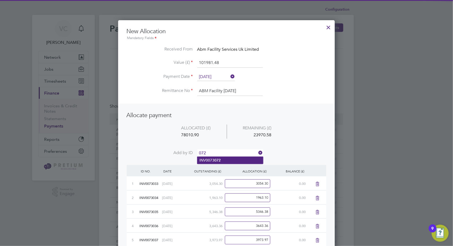
type input "072"
click at [213, 157] on li "INV0073 072" at bounding box center [230, 160] width 66 height 7
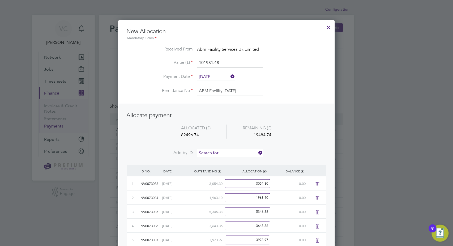
click at [219, 149] on input at bounding box center [230, 153] width 66 height 8
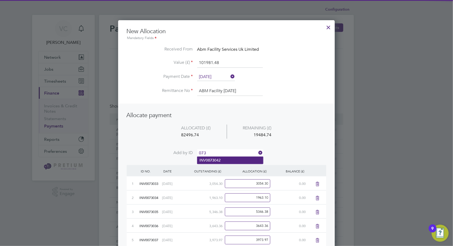
type input "073"
click at [205, 158] on li "INV0 073 042" at bounding box center [230, 160] width 66 height 7
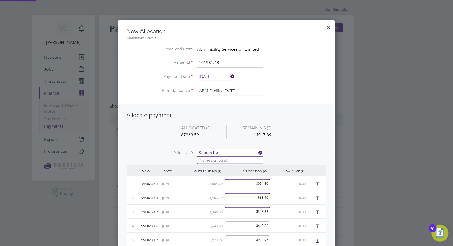
click at [226, 151] on input at bounding box center [230, 153] width 66 height 8
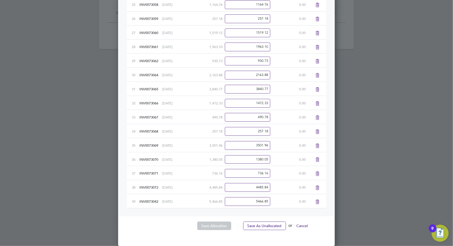
click at [316, 201] on icon at bounding box center [318, 202] width 7 height 4
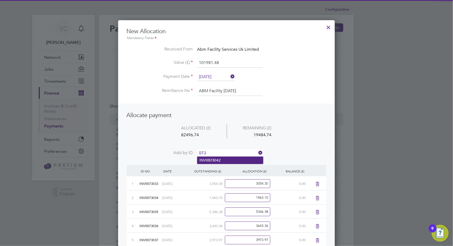
type input "073"
click at [236, 159] on li "INV0 073 042" at bounding box center [230, 160] width 66 height 7
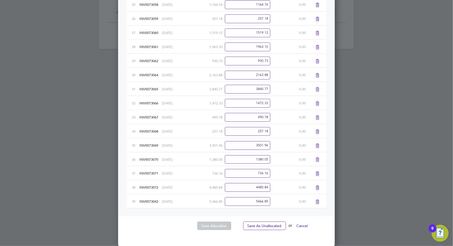
click at [315, 204] on icon at bounding box center [318, 202] width 7 height 4
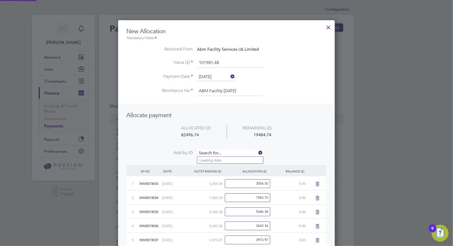
click at [225, 152] on input at bounding box center [230, 153] width 66 height 8
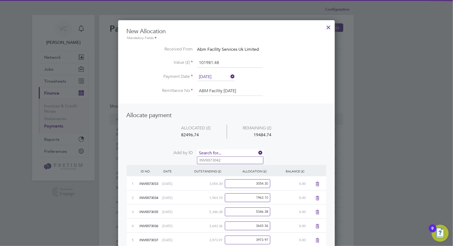
type input "2"
type input "3073"
click at [231, 159] on li "INV007 3073" at bounding box center [230, 160] width 66 height 7
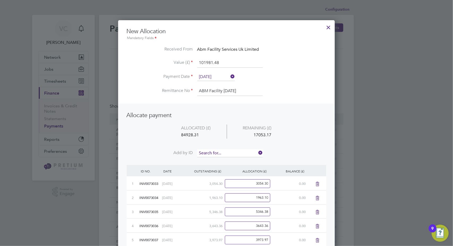
click at [236, 151] on input at bounding box center [230, 153] width 66 height 8
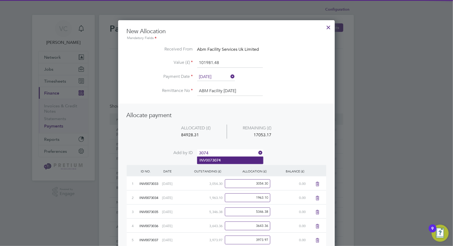
type input "3074"
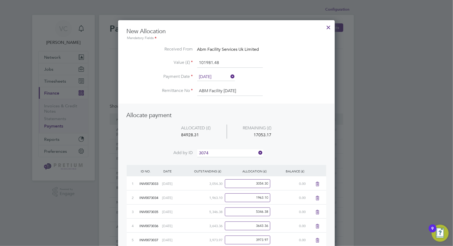
click at [229, 160] on li "INV007 3074" at bounding box center [230, 160] width 66 height 7
click at [236, 150] on input at bounding box center [230, 153] width 66 height 8
type input "3075"
click at [219, 162] on b "3075" at bounding box center [216, 160] width 9 height 5
click at [218, 151] on input at bounding box center [230, 153] width 66 height 8
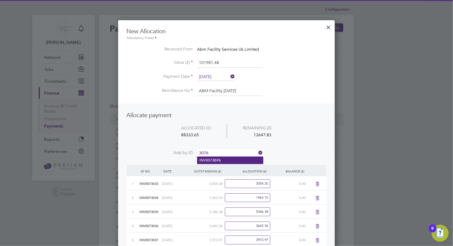
type input "3076"
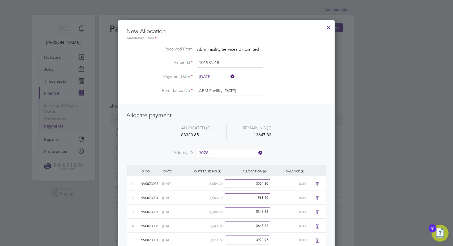
click at [213, 160] on b "3076" at bounding box center [216, 160] width 9 height 5
click at [219, 150] on input at bounding box center [230, 153] width 66 height 8
type input "3077"
click at [222, 159] on li "INV007 3077" at bounding box center [230, 160] width 66 height 7
click at [222, 151] on input at bounding box center [230, 153] width 66 height 8
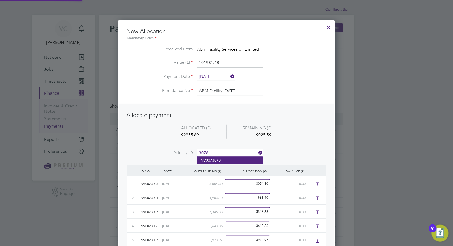
type input "3078"
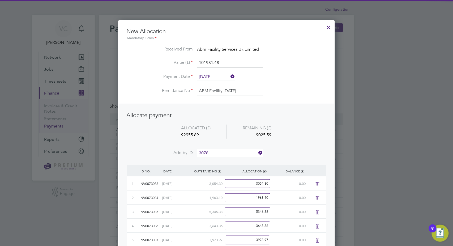
click at [231, 160] on li "INV007 3078" at bounding box center [230, 160] width 66 height 7
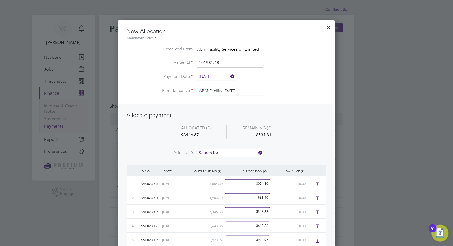
click at [232, 152] on input at bounding box center [230, 153] width 66 height 8
type input "3079"
click at [223, 158] on li "INV007 3079" at bounding box center [230, 160] width 66 height 7
click at [227, 152] on input at bounding box center [230, 153] width 66 height 8
type input "3080"
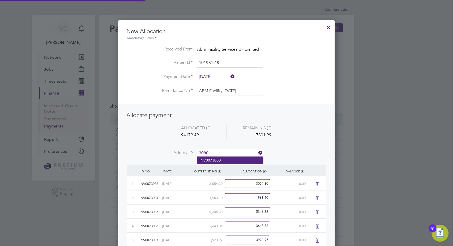
click at [224, 162] on li "INV007 3080" at bounding box center [230, 160] width 66 height 7
click at [226, 154] on input at bounding box center [230, 153] width 66 height 8
type input "3081"
click at [219, 161] on b "3081" at bounding box center [216, 160] width 9 height 5
click at [223, 153] on input at bounding box center [230, 153] width 66 height 8
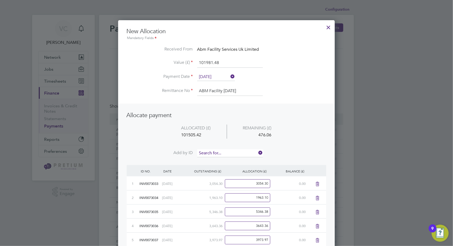
click at [223, 153] on input at bounding box center [230, 153] width 66 height 8
type input "3082"
click at [220, 160] on b "3082" at bounding box center [216, 160] width 9 height 5
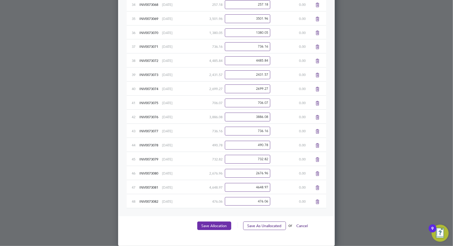
click at [219, 226] on button "Save Allocation" at bounding box center [214, 226] width 34 height 9
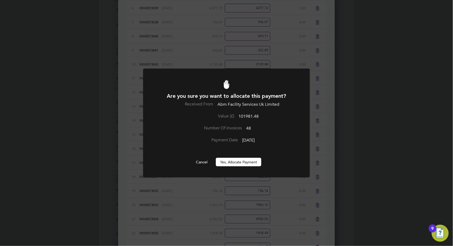
click at [232, 162] on button "Yes, Allocate Payment" at bounding box center [238, 162] width 45 height 9
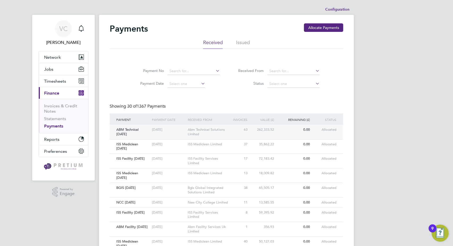
click at [201, 130] on div "Abm Technical Solutions Limited" at bounding box center [209, 132] width 45 height 14
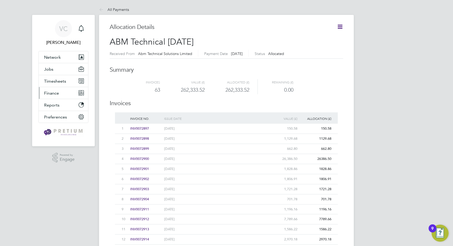
click at [58, 96] on button "Finance" at bounding box center [63, 93] width 49 height 12
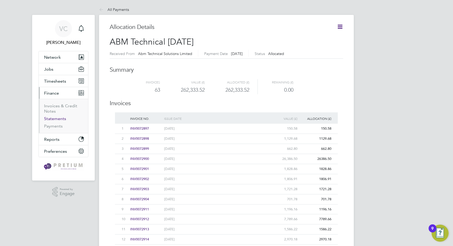
click at [59, 118] on link "Statements" at bounding box center [55, 118] width 22 height 5
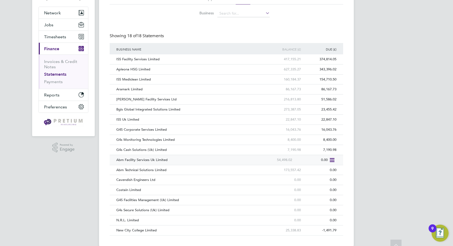
scroll to position [53, 0]
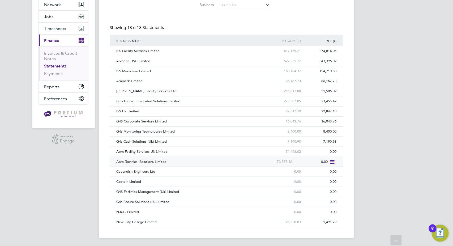
click at [232, 159] on div "Abm Technical Solutions Limited" at bounding box center [186, 162] width 143 height 10
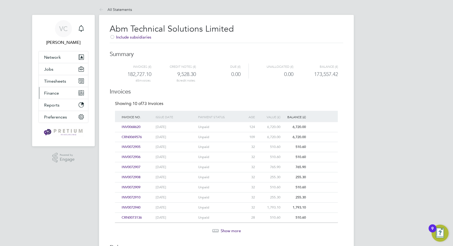
click at [48, 92] on span "Finance" at bounding box center [51, 93] width 15 height 5
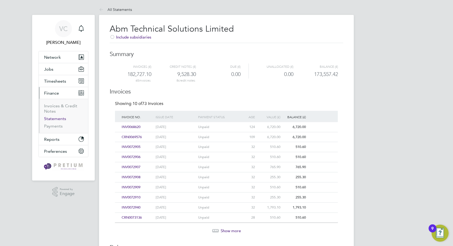
click at [53, 119] on link "Statements" at bounding box center [55, 118] width 22 height 5
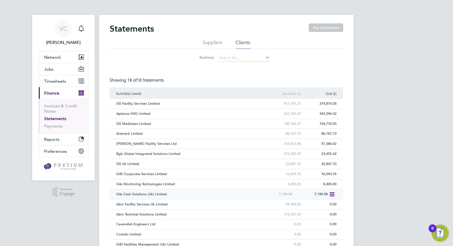
scroll to position [53, 0]
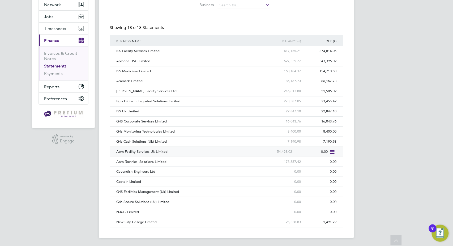
click at [180, 151] on div "Abm Facility Services Uk Limited" at bounding box center [186, 152] width 143 height 10
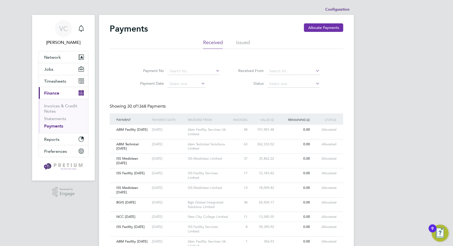
click at [327, 24] on button "Allocate Payments" at bounding box center [323, 27] width 39 height 9
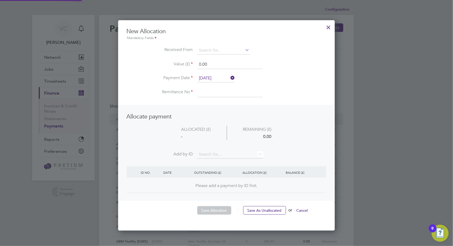
scroll to position [210, 217]
click at [213, 47] on input at bounding box center [223, 50] width 52 height 8
type input "arama"
click at [327, 30] on div at bounding box center [329, 26] width 10 height 10
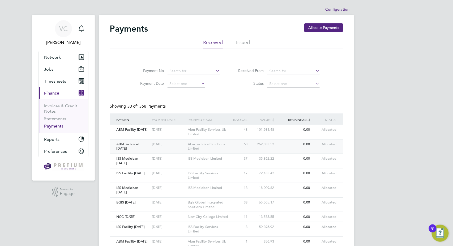
click at [223, 148] on div "Abm Technical Solutions Limited" at bounding box center [209, 146] width 45 height 14
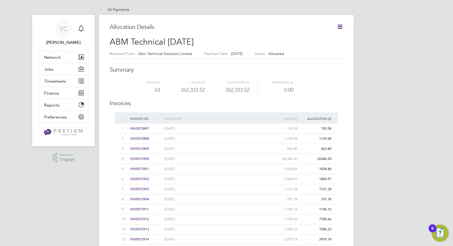
click at [341, 25] on icon at bounding box center [340, 26] width 7 height 7
click at [314, 46] on li "Download related timesheets" at bounding box center [314, 46] width 58 height 7
click at [53, 97] on button "Finance" at bounding box center [63, 93] width 49 height 12
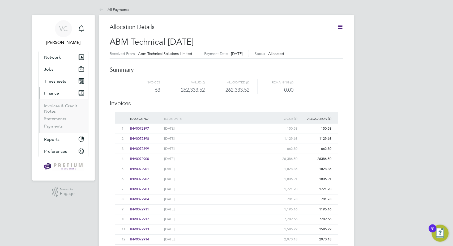
click at [64, 103] on ul "Invoices & Credit Notes Statements Payments" at bounding box center [63, 116] width 49 height 34
click at [65, 107] on link "Invoices & Credit Notes" at bounding box center [60, 108] width 33 height 10
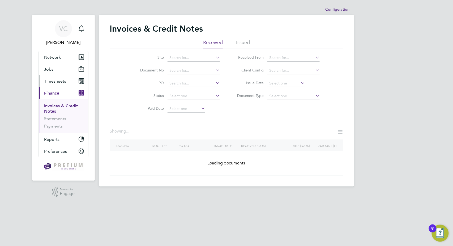
click at [61, 79] on span "Timesheets" at bounding box center [55, 81] width 22 height 5
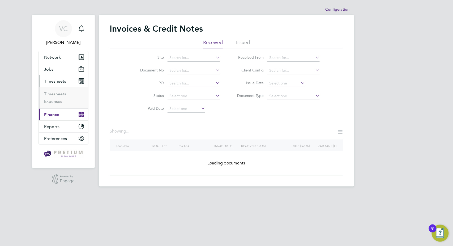
click at [59, 90] on ul "Timesheets Expenses" at bounding box center [63, 98] width 49 height 22
drag, startPoint x: 64, startPoint y: 95, endPoint x: 84, endPoint y: 95, distance: 20.2
click at [64, 95] on link "Timesheets" at bounding box center [55, 93] width 22 height 5
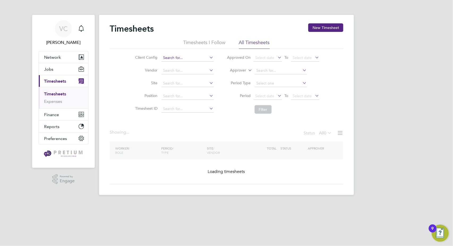
click at [170, 56] on input at bounding box center [188, 57] width 52 height 7
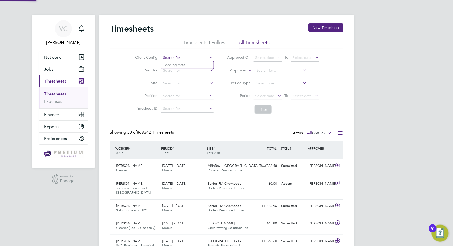
paste input "ABM - Technical : Temp - TFL"
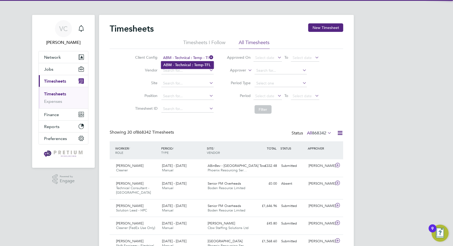
type input "ABM - Technical : Temp - TFL"
click at [190, 66] on b "Technical" at bounding box center [183, 65] width 16 height 5
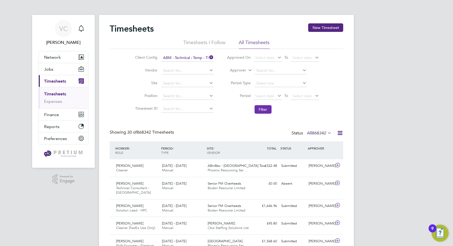
click at [263, 110] on button "Filter" at bounding box center [263, 109] width 17 height 9
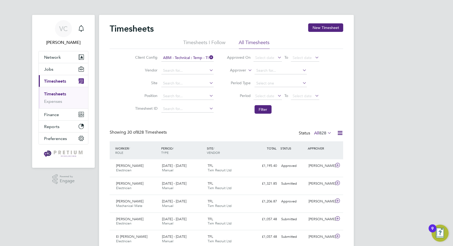
click at [342, 133] on icon at bounding box center [340, 133] width 7 height 7
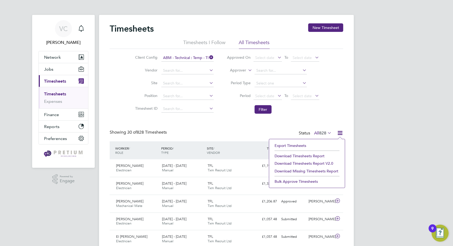
click at [317, 156] on li "Download Timesheets Report" at bounding box center [307, 155] width 70 height 7
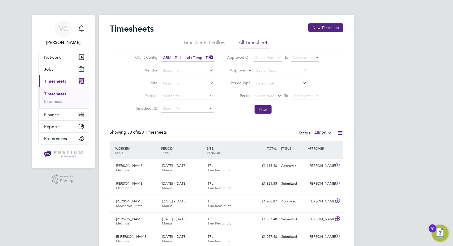
click at [179, 52] on li "Client Config ABM - Technical : Temp - TFL" at bounding box center [173, 58] width 93 height 13
click at [181, 58] on input at bounding box center [188, 57] width 52 height 7
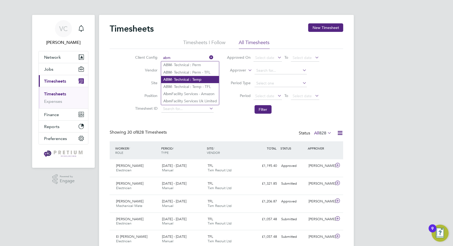
click at [209, 79] on li "ABM - Technical : Temp" at bounding box center [190, 79] width 58 height 7
type input "ABM - Technical : Temp"
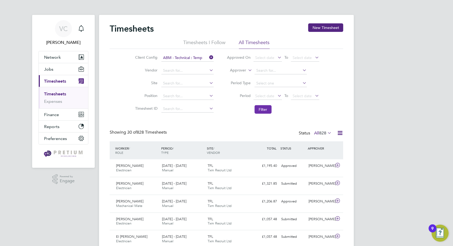
click at [268, 106] on button "Filter" at bounding box center [263, 109] width 17 height 9
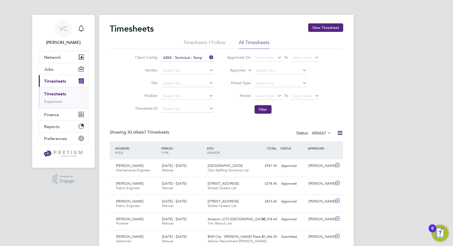
click at [343, 132] on icon at bounding box center [340, 133] width 7 height 7
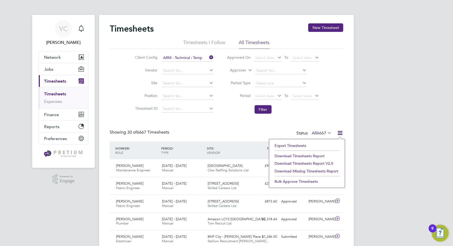
click at [307, 154] on li "Download Timesheets Report" at bounding box center [307, 155] width 70 height 7
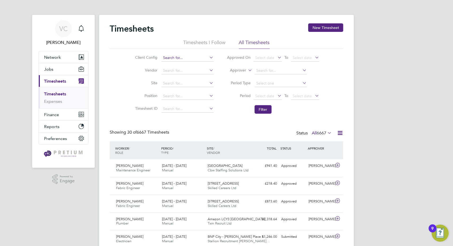
click at [187, 58] on input at bounding box center [188, 57] width 52 height 7
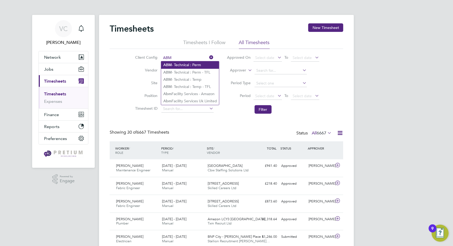
click at [195, 66] on li "ABM - Technical : Perm" at bounding box center [190, 64] width 58 height 7
type input "ABM - Technical : Perm"
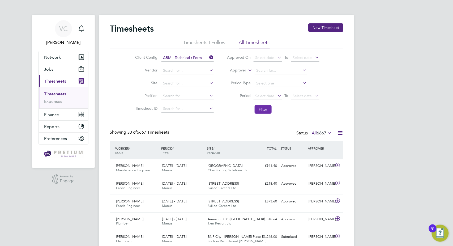
click at [264, 109] on button "Filter" at bounding box center [263, 109] width 17 height 9
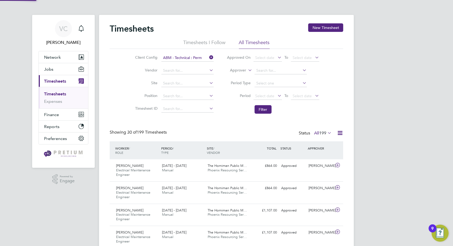
scroll to position [18, 46]
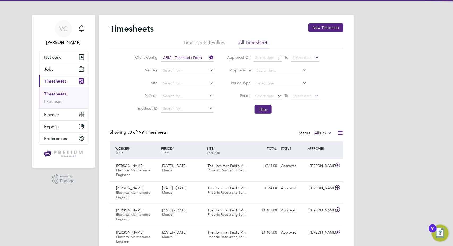
click at [341, 134] on icon at bounding box center [340, 133] width 7 height 7
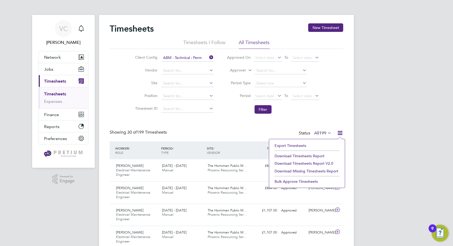
click at [316, 155] on li "Download Timesheets Report" at bounding box center [307, 155] width 70 height 7
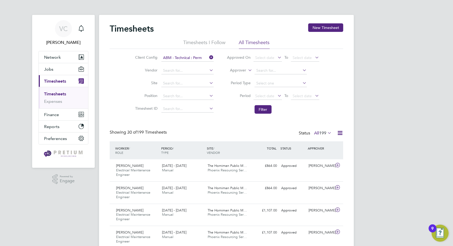
click at [57, 118] on button "Finance" at bounding box center [63, 115] width 49 height 12
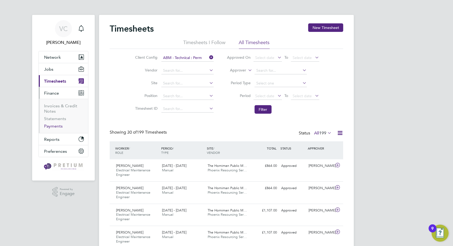
click at [58, 127] on link "Payments" at bounding box center [53, 126] width 19 height 5
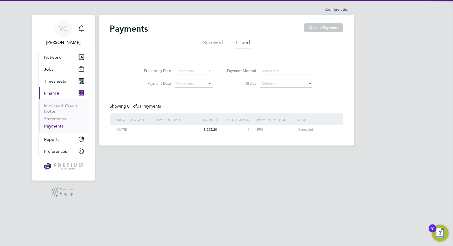
click at [219, 43] on li "Received" at bounding box center [213, 44] width 20 height 10
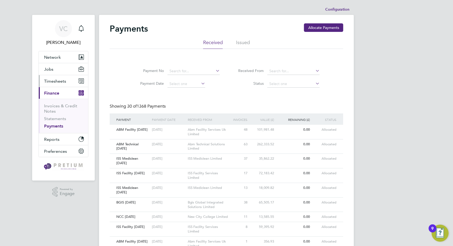
click at [64, 82] on span "Timesheets" at bounding box center [55, 81] width 22 height 5
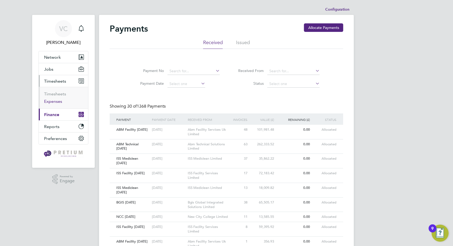
click at [60, 102] on link "Expenses" at bounding box center [53, 101] width 18 height 5
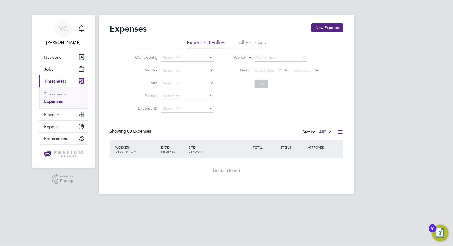
click at [253, 44] on li "All Expenses" at bounding box center [252, 44] width 27 height 10
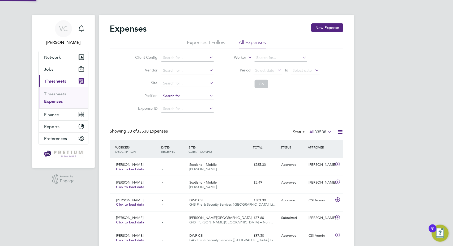
scroll to position [14, 46]
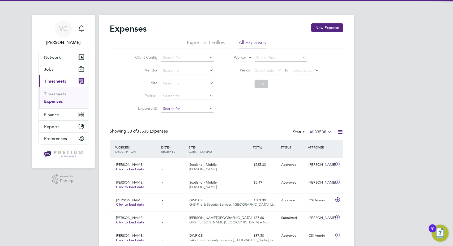
click at [174, 105] on input at bounding box center [188, 108] width 52 height 7
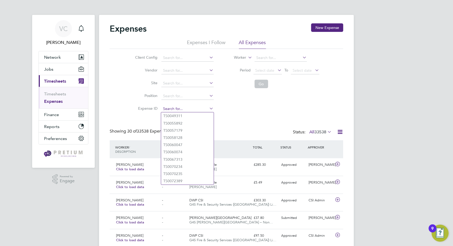
paste input "TS1765246"
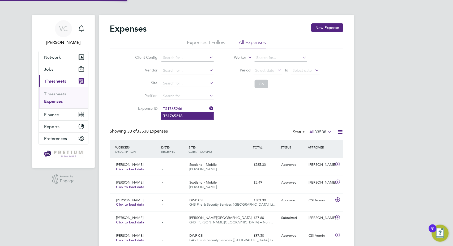
type input "TS1765246"
click at [193, 116] on li "TS1765246" at bounding box center [187, 115] width 53 height 7
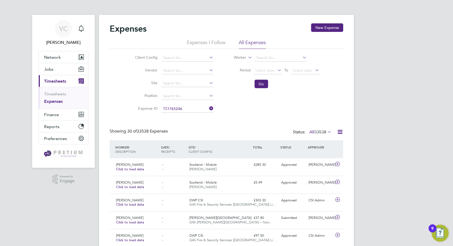
click at [251, 86] on li "Go" at bounding box center [274, 84] width 106 height 14
click at [261, 87] on button "Go" at bounding box center [262, 84] width 14 height 9
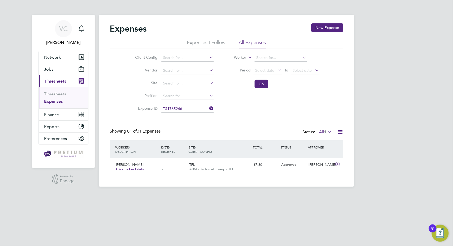
click at [344, 131] on div "Expenses New Expense Expenses I Follow All Expenses Client Config Vendor Site P…" at bounding box center [226, 101] width 255 height 172
click at [338, 133] on icon at bounding box center [340, 132] width 7 height 7
click at [324, 144] on li "Download Expenses Report" at bounding box center [316, 144] width 54 height 7
click at [62, 117] on button "Finance" at bounding box center [63, 115] width 49 height 12
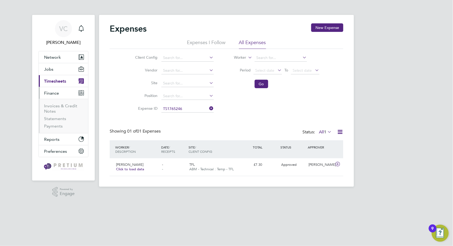
click at [56, 129] on li "Payments" at bounding box center [64, 126] width 40 height 5
click at [56, 128] on link "Payments" at bounding box center [53, 126] width 19 height 5
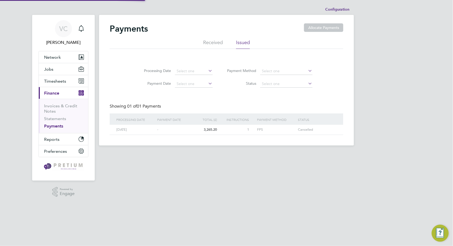
click at [214, 45] on li "Received" at bounding box center [213, 44] width 20 height 10
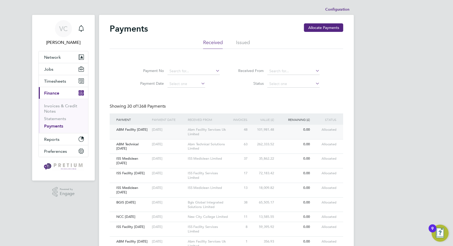
click at [224, 131] on div "Abm Facility Services Uk Limited" at bounding box center [209, 132] width 45 height 14
click at [56, 56] on span "Network" at bounding box center [52, 57] width 17 height 5
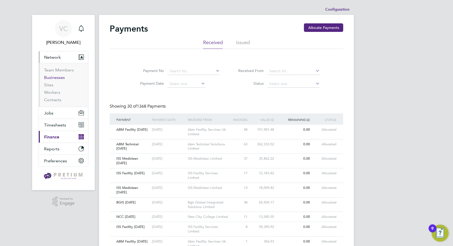
click at [60, 76] on link "Businesses" at bounding box center [54, 77] width 21 height 5
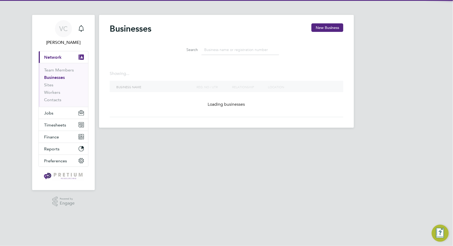
click at [222, 44] on li "Search" at bounding box center [226, 50] width 119 height 16
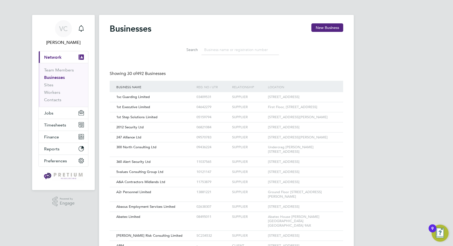
scroll to position [10, 81]
click at [221, 53] on input at bounding box center [241, 50] width 78 height 10
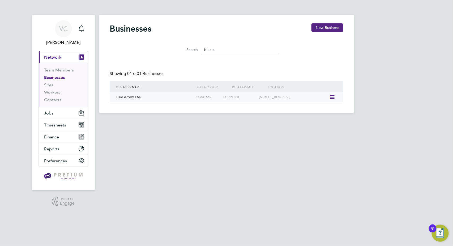
type input "blue a"
click at [170, 95] on div "Blue Arrow Ltd." at bounding box center [155, 97] width 80 height 10
click at [55, 136] on span "Finance" at bounding box center [51, 136] width 15 height 5
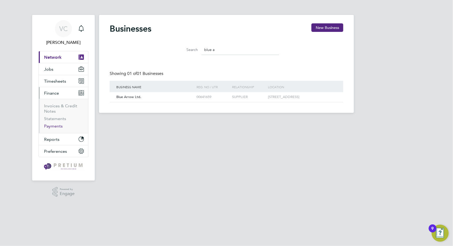
click at [56, 126] on link "Payments" at bounding box center [53, 126] width 19 height 5
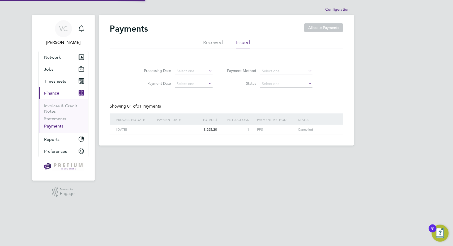
click at [209, 42] on li "Received" at bounding box center [213, 44] width 20 height 10
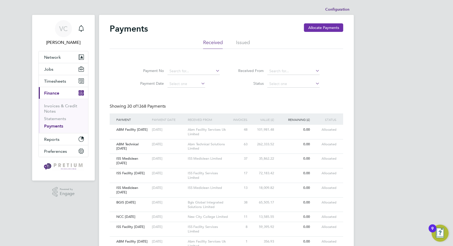
click at [328, 27] on button "Allocate Payments" at bounding box center [323, 27] width 39 height 9
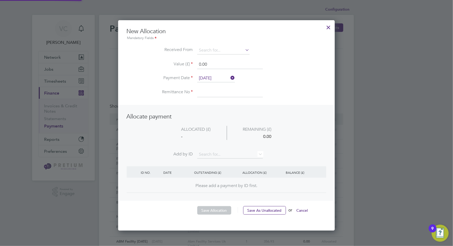
scroll to position [210, 217]
drag, startPoint x: 219, startPoint y: 48, endPoint x: 222, endPoint y: 48, distance: 3.2
click at [219, 47] on input at bounding box center [223, 50] width 52 height 8
click at [229, 58] on li "ISS F acility Services Limited" at bounding box center [223, 57] width 53 height 7
type input "ISS Facility Services Limited"
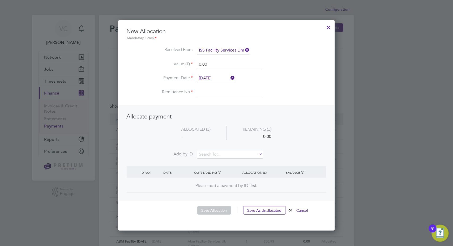
drag, startPoint x: 212, startPoint y: 65, endPoint x: 154, endPoint y: 65, distance: 58.2
click at [154, 65] on li "Value (£) 0.00" at bounding box center [227, 67] width 200 height 15
paste input "33,686.59"
type input "33.00"
click at [208, 78] on input "02 Sep 2025" at bounding box center [216, 78] width 38 height 8
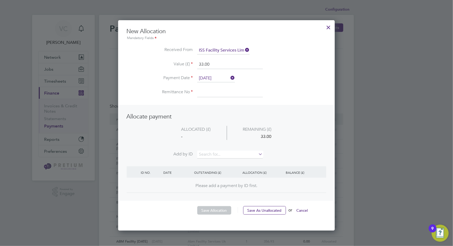
scroll to position [159, 0]
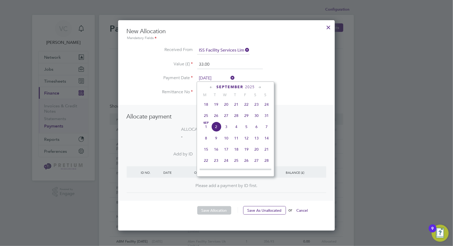
click at [207, 129] on span "Sep 1" at bounding box center [206, 127] width 10 height 10
type input "[DATE]"
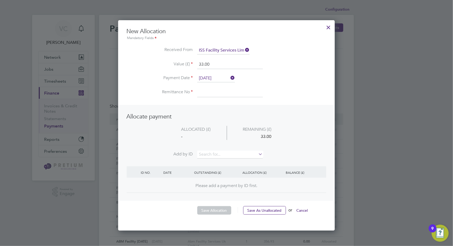
click at [214, 94] on input at bounding box center [230, 93] width 66 height 10
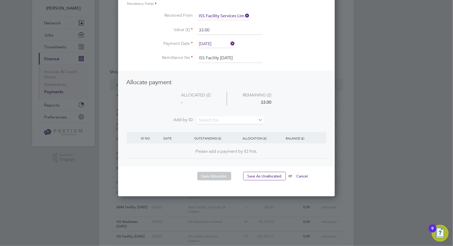
scroll to position [29, 0]
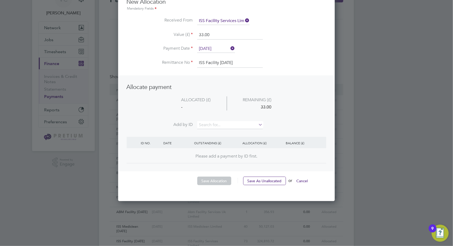
type input "ISS Facility [DATE]"
click at [218, 33] on input "33.00" at bounding box center [230, 35] width 66 height 10
type input "33686.59"
click at [210, 127] on input at bounding box center [230, 125] width 66 height 8
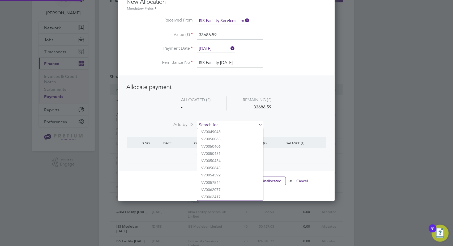
paste input "INV0062417"
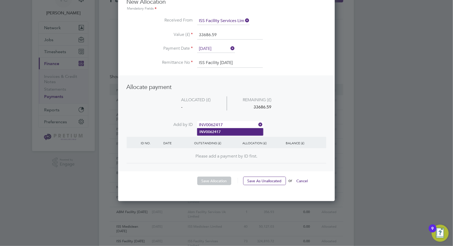
type input "INV0062417"
click at [225, 131] on li "INV0062417" at bounding box center [230, 131] width 66 height 7
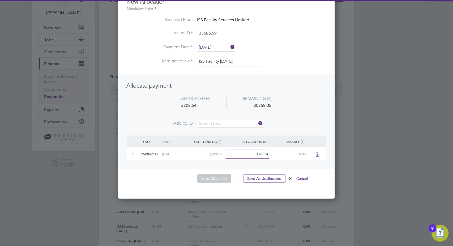
scroll to position [208, 217]
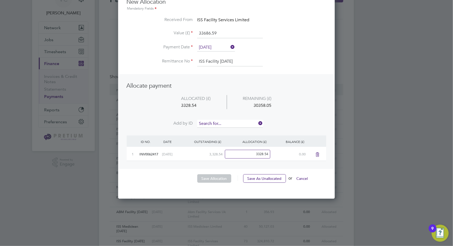
click at [206, 122] on input at bounding box center [230, 124] width 66 height 8
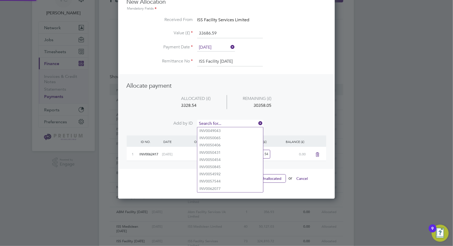
paste input "INV0064773"
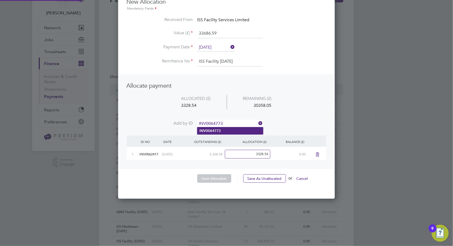
type input "INV0064773"
click at [223, 130] on li "INV0064773" at bounding box center [230, 130] width 66 height 7
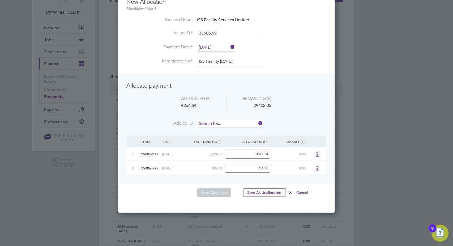
click at [205, 125] on input at bounding box center [230, 124] width 66 height 8
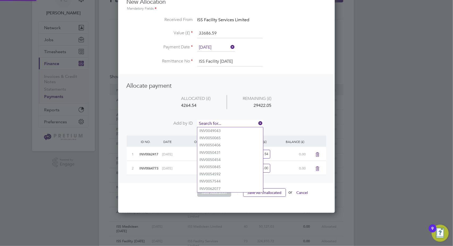
paste input "INV0065695"
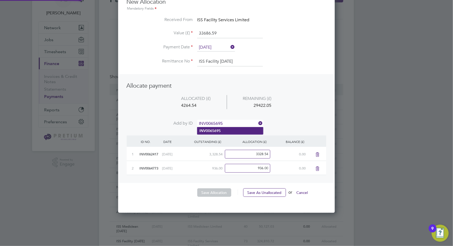
type input "INV0065695"
click at [219, 131] on b "INV0065695" at bounding box center [210, 131] width 21 height 5
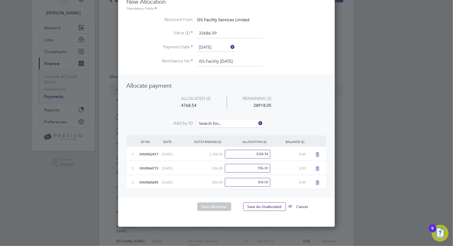
click at [213, 123] on input at bounding box center [230, 124] width 66 height 8
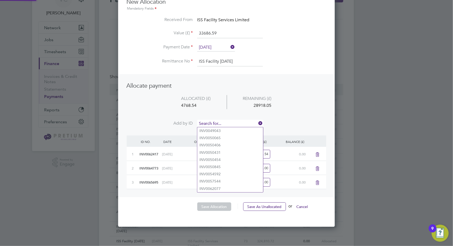
type input "v"
paste input "INV0065697"
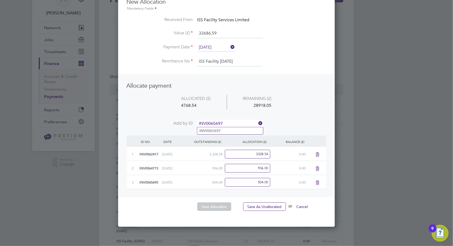
type input "INV0065697"
click at [214, 128] on li "INV0065697" at bounding box center [230, 130] width 66 height 7
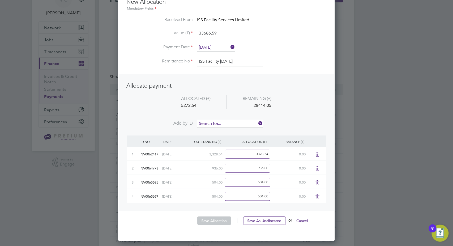
click at [209, 124] on input at bounding box center [230, 124] width 66 height 8
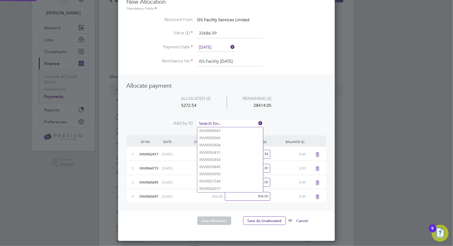
paste input "INV0066466"
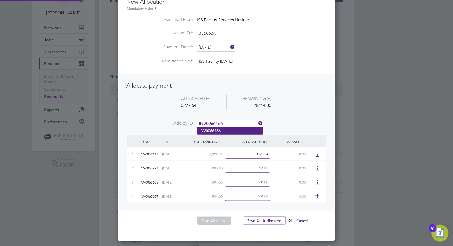
type input "INV0066466"
click at [225, 131] on li "INV0066466" at bounding box center [230, 130] width 66 height 7
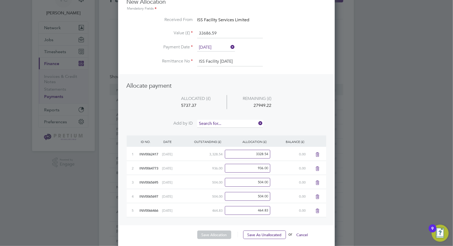
click at [209, 123] on input at bounding box center [230, 124] width 66 height 8
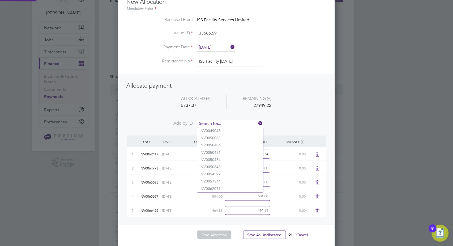
paste input "INV0066521"
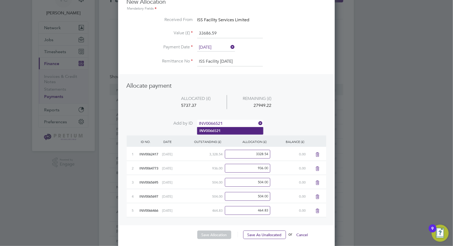
type input "INV0066521"
click at [225, 131] on li "INV0066521" at bounding box center [230, 130] width 66 height 7
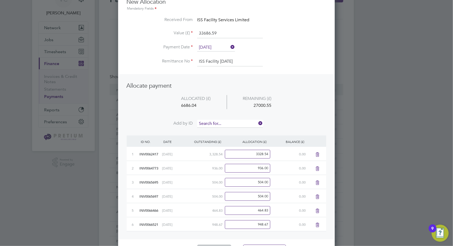
click at [211, 122] on input at bounding box center [230, 124] width 66 height 8
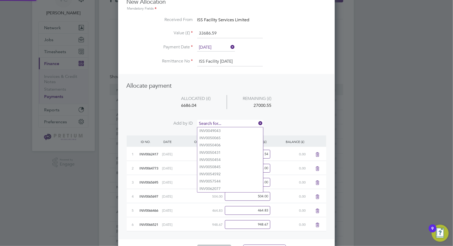
paste input "INV0067142"
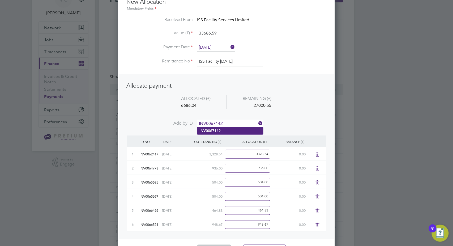
type input "INV0067142"
click at [223, 132] on li "INV0067142" at bounding box center [230, 130] width 66 height 7
click at [214, 124] on input at bounding box center [230, 124] width 66 height 8
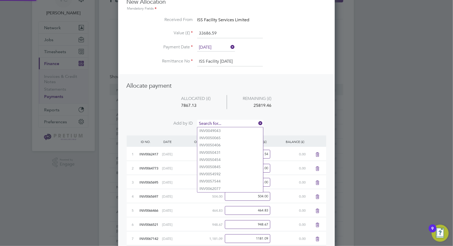
paste input "INV0067497"
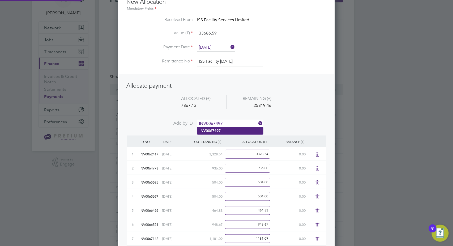
type input "INV0067497"
click at [227, 128] on li "INV0067497" at bounding box center [230, 130] width 66 height 7
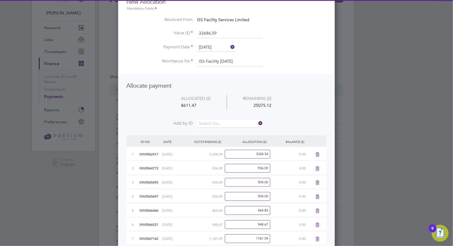
scroll to position [307, 217]
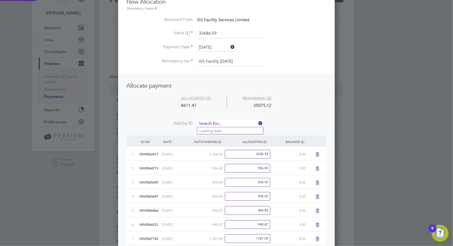
click at [207, 122] on input at bounding box center [230, 124] width 66 height 8
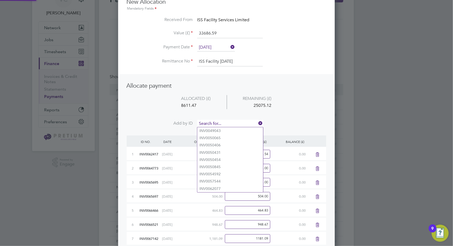
paste input "INV0067818"
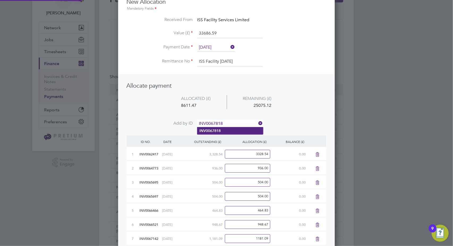
type input "INV0067818"
click at [228, 130] on li "INV0067818" at bounding box center [230, 130] width 66 height 7
click at [214, 124] on input at bounding box center [230, 124] width 66 height 8
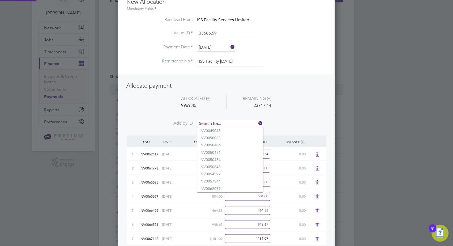
paste input "INV0068130"
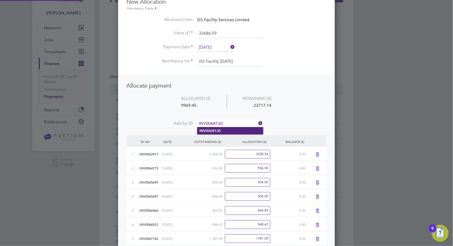
type input "INV0068130"
click at [229, 129] on li "INV0068130" at bounding box center [230, 130] width 66 height 7
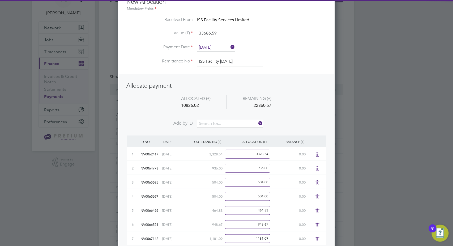
scroll to position [335, 217]
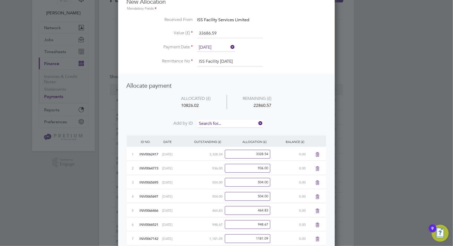
click at [209, 126] on input at bounding box center [230, 124] width 66 height 8
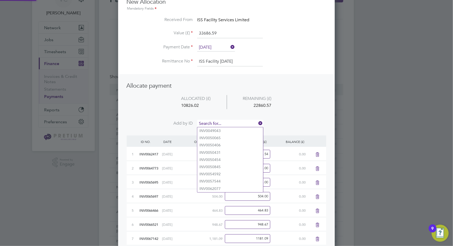
paste input "INV0068137"
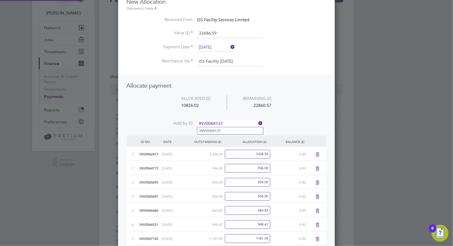
type input "INV0068137"
click at [227, 131] on li "INV0068137" at bounding box center [230, 130] width 66 height 7
click at [216, 123] on input at bounding box center [230, 124] width 66 height 8
paste input "INV0068473"
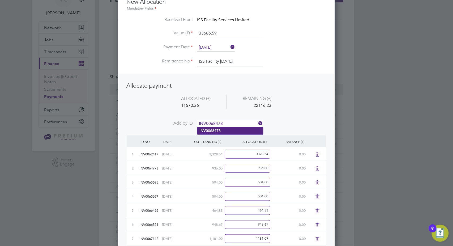
type input "INV0068473"
click at [222, 129] on li "INV0068473" at bounding box center [230, 130] width 66 height 7
click at [216, 121] on input at bounding box center [230, 124] width 66 height 8
paste input "INV0069116"
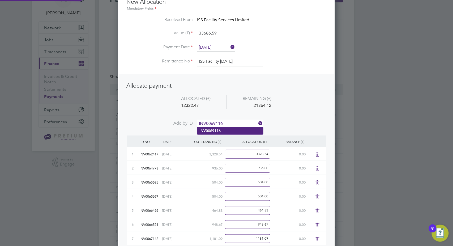
type input "INV0069116"
click at [221, 128] on li "INV0069116" at bounding box center [230, 130] width 66 height 7
click at [209, 123] on input at bounding box center [230, 124] width 66 height 8
paste input "INV0070100"
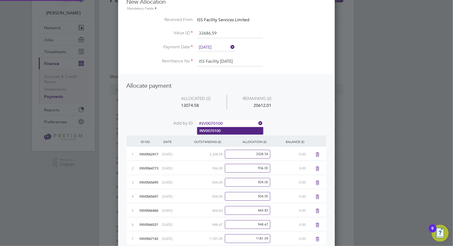
type input "INV0070100"
click at [223, 129] on li "INV0070100" at bounding box center [230, 130] width 66 height 7
click at [217, 119] on li "ALLOCATED (£) REMAINING (£) 13931.15 19755.44" at bounding box center [227, 107] width 200 height 25
click at [215, 121] on input at bounding box center [230, 124] width 66 height 8
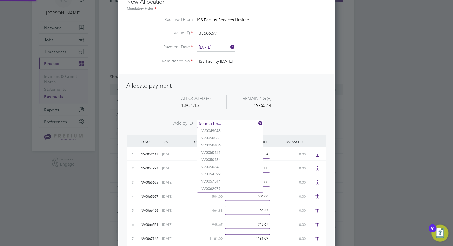
paste input "INV0072377"
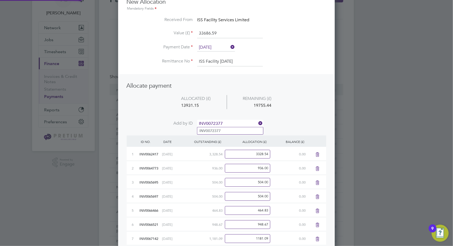
type input "INV0072377"
click at [226, 128] on li "INV0072377" at bounding box center [230, 130] width 66 height 7
click at [201, 124] on input at bounding box center [230, 124] width 66 height 8
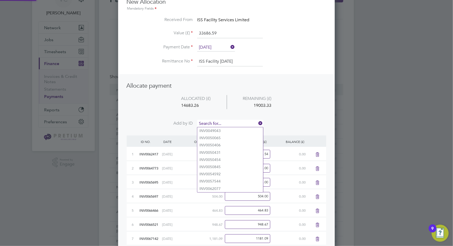
paste input "INV0072426"
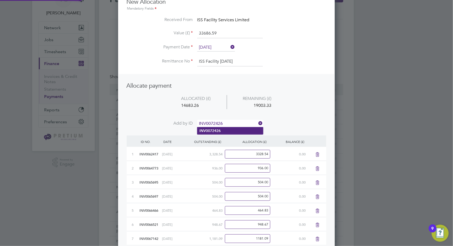
type input "INV0072426"
click at [221, 132] on b "INV0072426" at bounding box center [210, 131] width 21 height 5
click at [211, 124] on input at bounding box center [230, 124] width 66 height 8
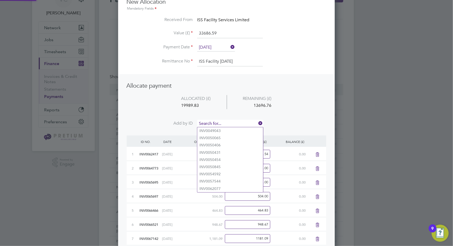
paste input "INV0072487"
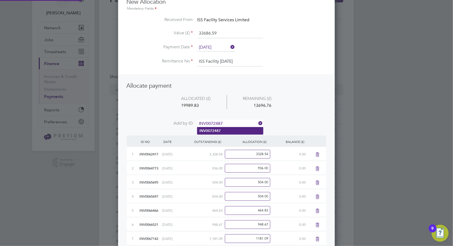
type input "INV0072487"
click at [216, 132] on b "INV0072487" at bounding box center [210, 131] width 21 height 5
click at [209, 128] on li "Add by ID" at bounding box center [227, 126] width 200 height 13
click at [210, 123] on input at bounding box center [230, 124] width 66 height 8
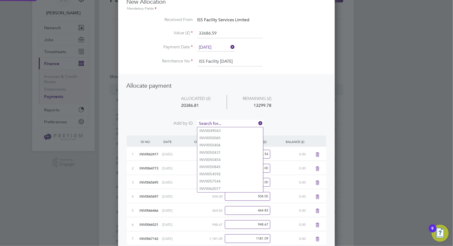
paste input "INV0072781"
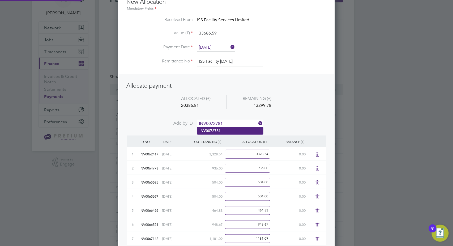
type input "INV0072781"
click at [219, 131] on b "INV0072781" at bounding box center [210, 131] width 21 height 5
click at [218, 119] on ul "Allocate payment ALLOCATED (£) REMAINING (£) 21859.93 11826.66 Add by ID" at bounding box center [227, 107] width 200 height 51
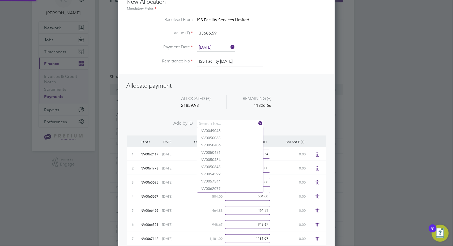
paste input "INV0072878"
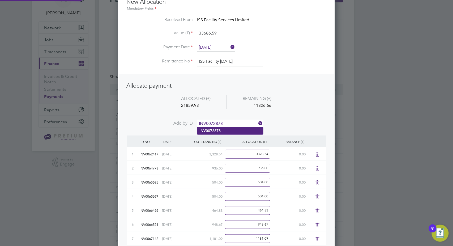
type input "INV0072878"
click at [226, 130] on li "INV0072878" at bounding box center [230, 130] width 66 height 7
click at [222, 122] on input at bounding box center [230, 124] width 66 height 8
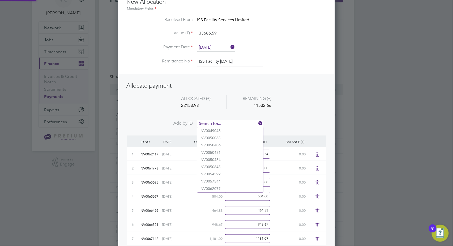
paste input "INV0073166"
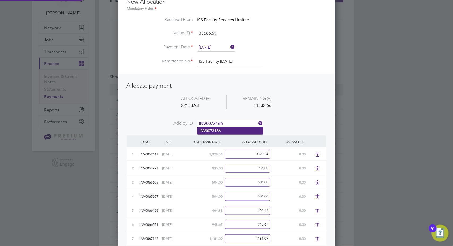
type input "INV0073166"
click at [223, 129] on li "INV0073166" at bounding box center [230, 130] width 66 height 7
click at [215, 125] on input at bounding box center [230, 124] width 66 height 8
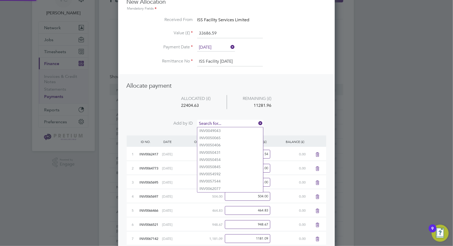
paste input "INV0073168"
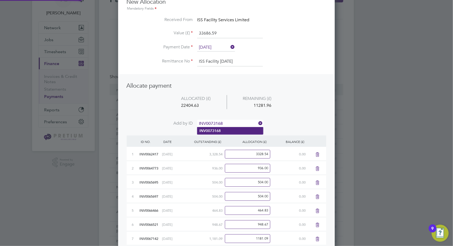
type input "INV0073168"
click at [222, 129] on li "INV0073168" at bounding box center [230, 130] width 66 height 7
click at [212, 126] on input at bounding box center [230, 124] width 66 height 8
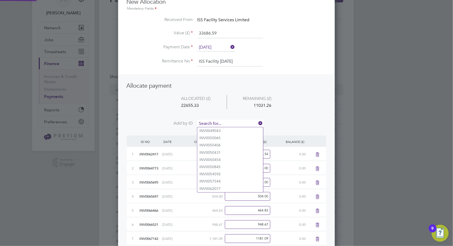
paste input "INV0073169"
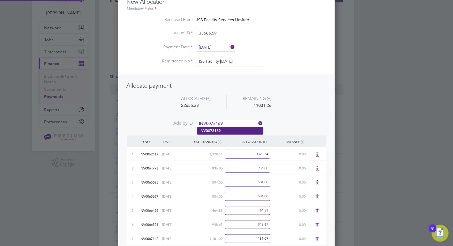
type input "INV0073169"
click at [226, 130] on li "INV0073169" at bounding box center [230, 130] width 66 height 7
click at [212, 123] on input at bounding box center [230, 124] width 66 height 8
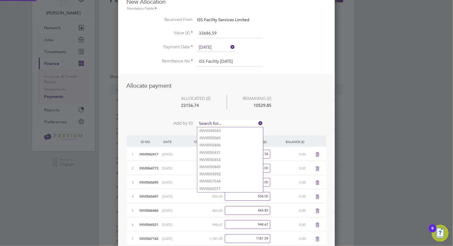
paste input "INV0073170"
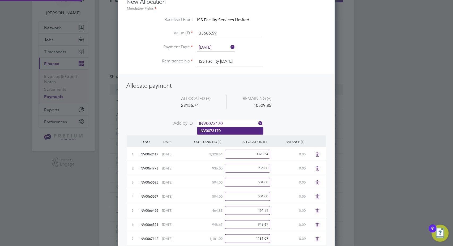
type input "INV0073170"
click at [233, 129] on li "INV0073170" at bounding box center [230, 130] width 66 height 7
click at [212, 125] on input at bounding box center [230, 124] width 66 height 8
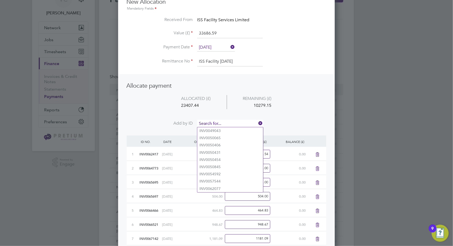
paste input "INV0073171"
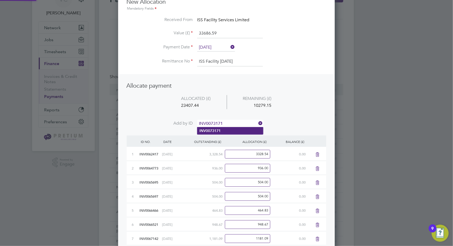
type input "INV0073171"
click at [223, 129] on li "INV0073171" at bounding box center [230, 130] width 66 height 7
click at [215, 123] on input at bounding box center [230, 124] width 66 height 8
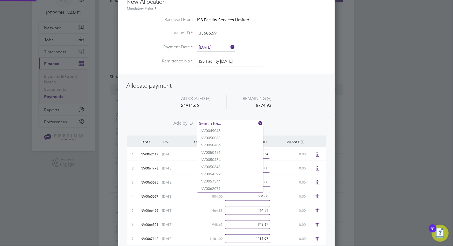
paste input "INV0073172"
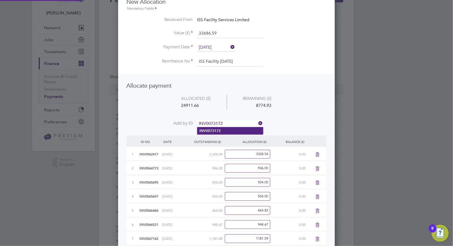
type input "INV0073172"
click at [231, 127] on li "INV0073172" at bounding box center [230, 130] width 66 height 7
click at [219, 120] on input at bounding box center [230, 124] width 66 height 8
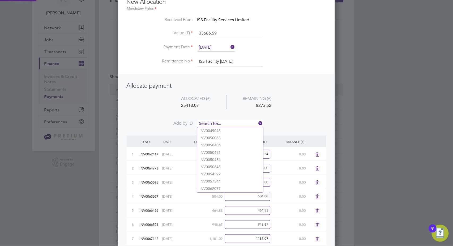
paste input "INV0073173"
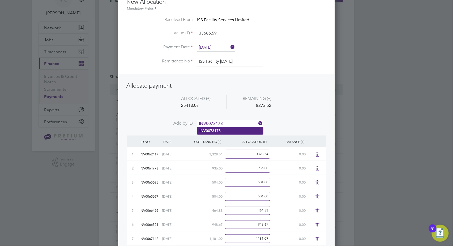
type input "INV0073173"
click at [238, 130] on li "INV0073173" at bounding box center [230, 130] width 66 height 7
click at [206, 120] on input at bounding box center [230, 124] width 66 height 8
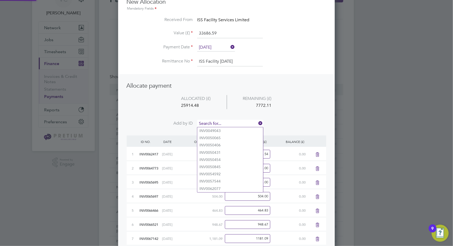
paste input "INV0073174"
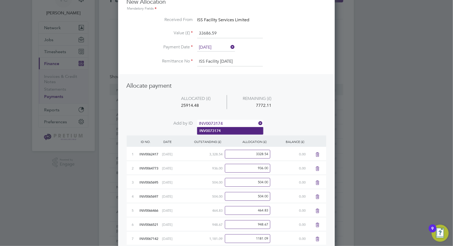
type input "INV0073174"
click at [222, 130] on li "INV0073174" at bounding box center [230, 130] width 66 height 7
click at [204, 120] on input at bounding box center [230, 124] width 66 height 8
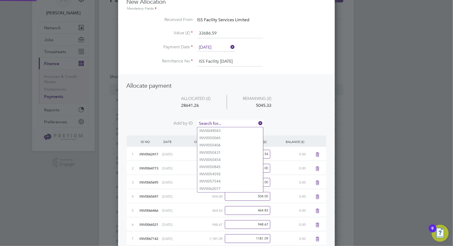
paste input "INV0073175"
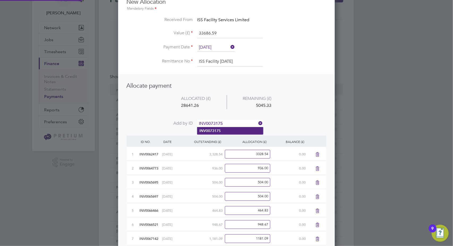
type input "INV0073175"
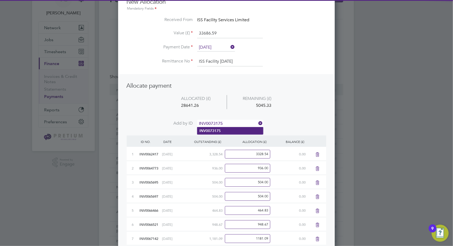
click at [234, 132] on li "INV0073175" at bounding box center [230, 130] width 66 height 7
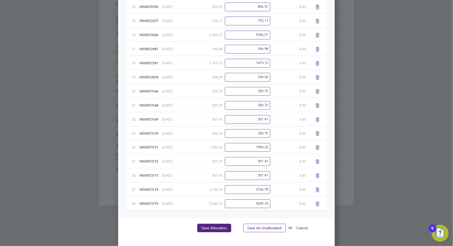
scroll to position [364, 0]
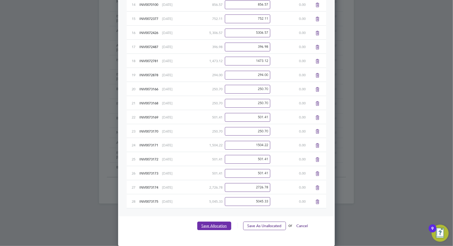
click at [211, 226] on button "Save Allocation" at bounding box center [214, 226] width 34 height 9
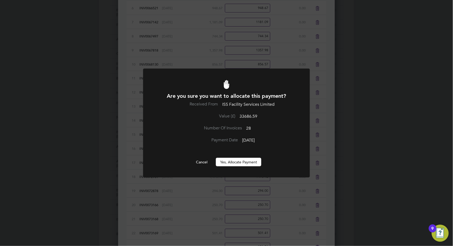
click at [247, 162] on button "Yes, Allocate Payment" at bounding box center [238, 162] width 45 height 9
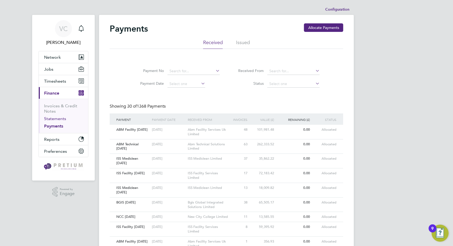
click at [61, 119] on link "Statements" at bounding box center [55, 118] width 22 height 5
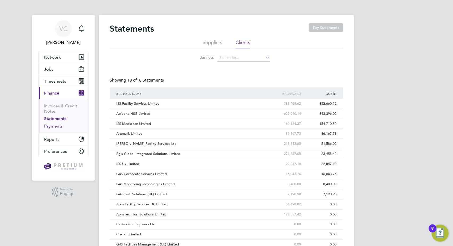
click at [58, 128] on link "Payments" at bounding box center [53, 126] width 19 height 5
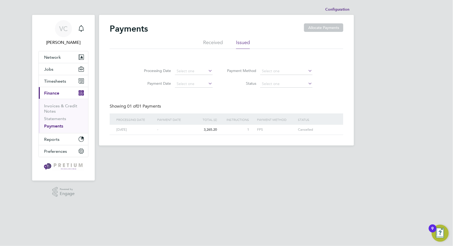
click at [207, 43] on li "Received" at bounding box center [213, 44] width 20 height 10
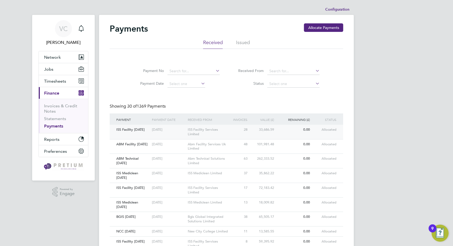
click at [234, 128] on div "28" at bounding box center [240, 130] width 18 height 10
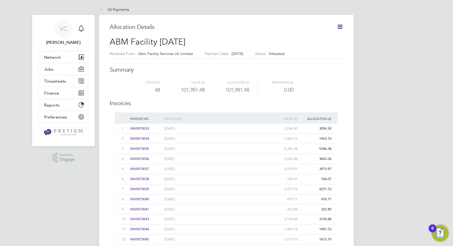
click at [341, 28] on icon at bounding box center [340, 26] width 7 height 7
click at [323, 48] on li "Download related timesheets" at bounding box center [314, 46] width 58 height 7
click at [56, 78] on button "Timesheets" at bounding box center [63, 81] width 49 height 12
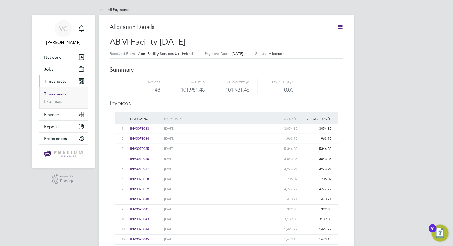
click at [64, 94] on link "Timesheets" at bounding box center [55, 93] width 22 height 5
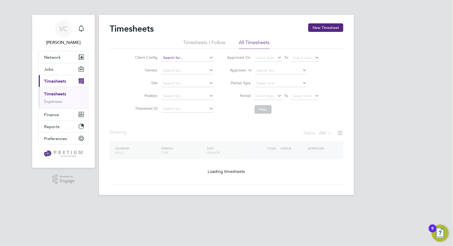
click at [172, 58] on input at bounding box center [188, 57] width 52 height 7
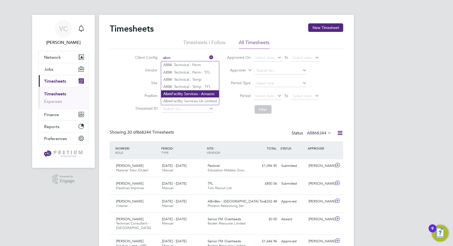
click at [202, 92] on li "Abm Facility Services - Amazon" at bounding box center [190, 93] width 58 height 7
type input "Abm Facility Services - Amazon"
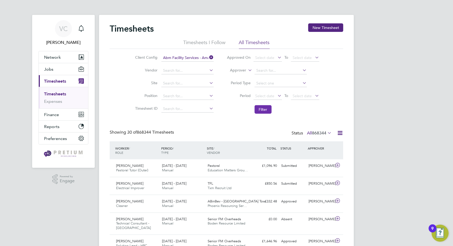
click at [267, 106] on button "Filter" at bounding box center [263, 109] width 17 height 9
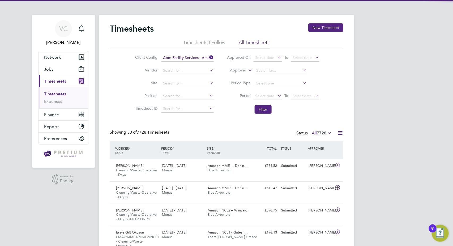
click at [341, 133] on icon at bounding box center [340, 133] width 7 height 7
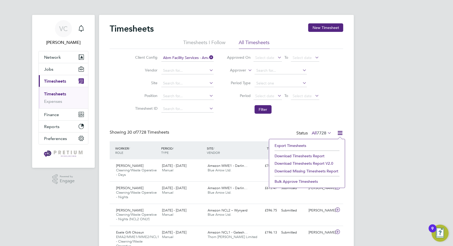
click at [313, 156] on li "Download Timesheets Report" at bounding box center [307, 155] width 70 height 7
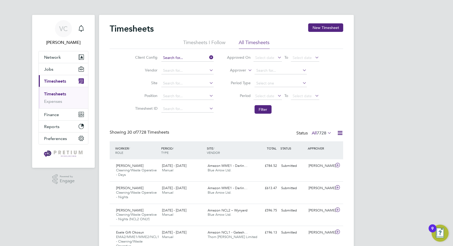
click at [183, 54] on input at bounding box center [188, 57] width 52 height 7
click at [198, 66] on li "Abm Fac ility Services - Amazon" at bounding box center [190, 64] width 59 height 7
type input "Abm Facility Services - Amazon"
click at [199, 57] on input at bounding box center [188, 57] width 52 height 7
click at [191, 72] on li "Abm Fac ility Services Uk Limited" at bounding box center [190, 72] width 59 height 7
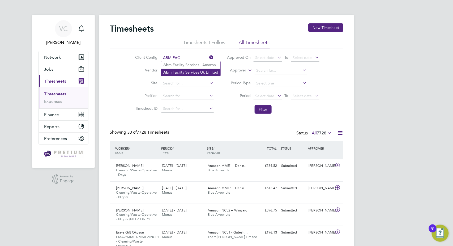
type input "Abm Facility Services Uk Limited"
click at [261, 108] on button "Filter" at bounding box center [263, 109] width 17 height 9
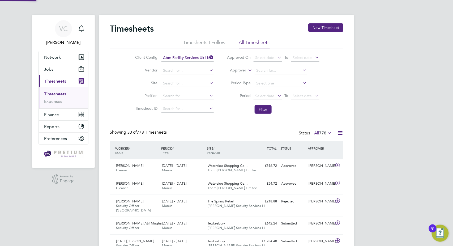
scroll to position [18, 46]
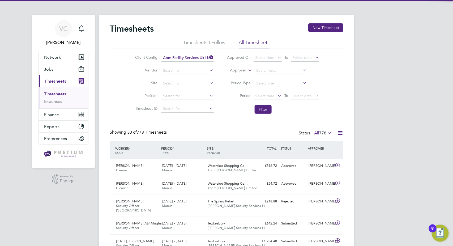
click at [339, 132] on icon at bounding box center [340, 133] width 7 height 7
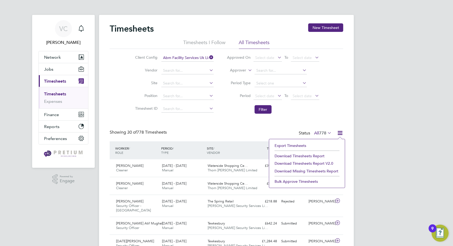
click at [312, 156] on li "Download Timesheets Report" at bounding box center [307, 155] width 70 height 7
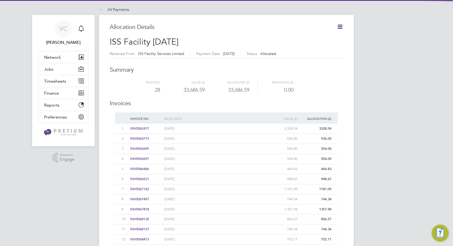
click at [339, 29] on icon at bounding box center [340, 26] width 7 height 7
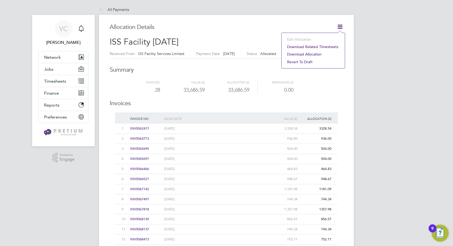
click at [323, 45] on li "Download related timesheets" at bounding box center [314, 46] width 58 height 7
